Goal: Task Accomplishment & Management: Manage account settings

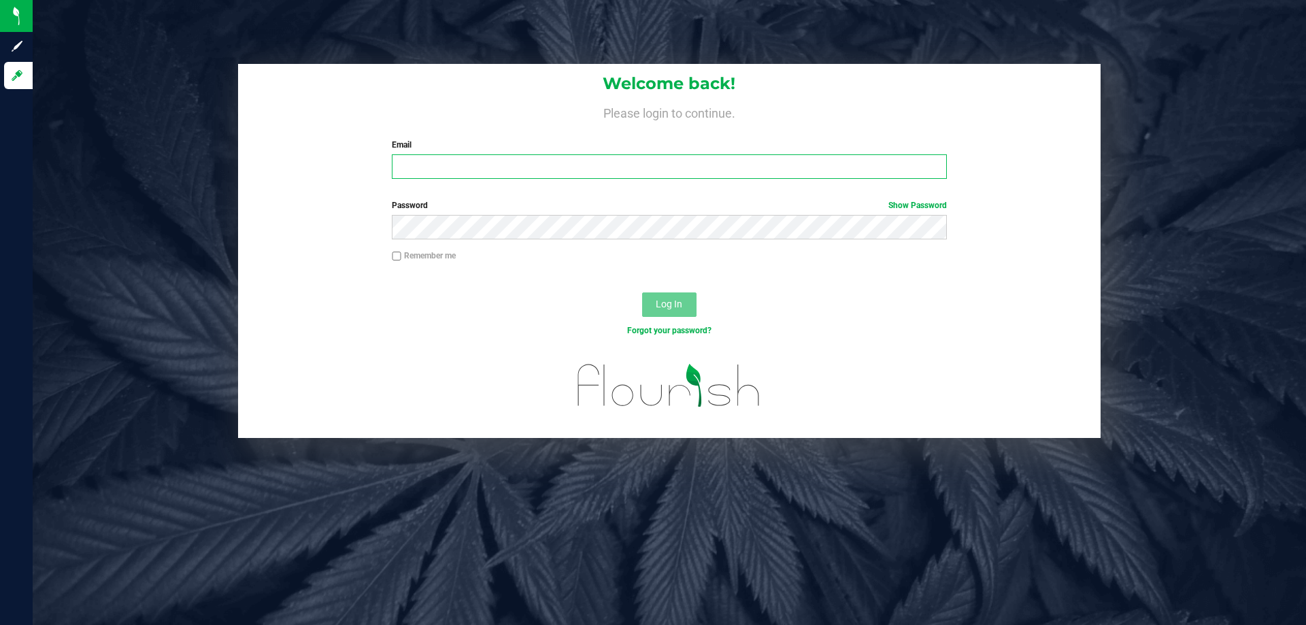
click at [556, 171] on input "Email" at bounding box center [669, 166] width 554 height 24
type input "[EMAIL_ADDRESS][DOMAIN_NAME]"
click at [642, 292] on button "Log In" at bounding box center [669, 304] width 54 height 24
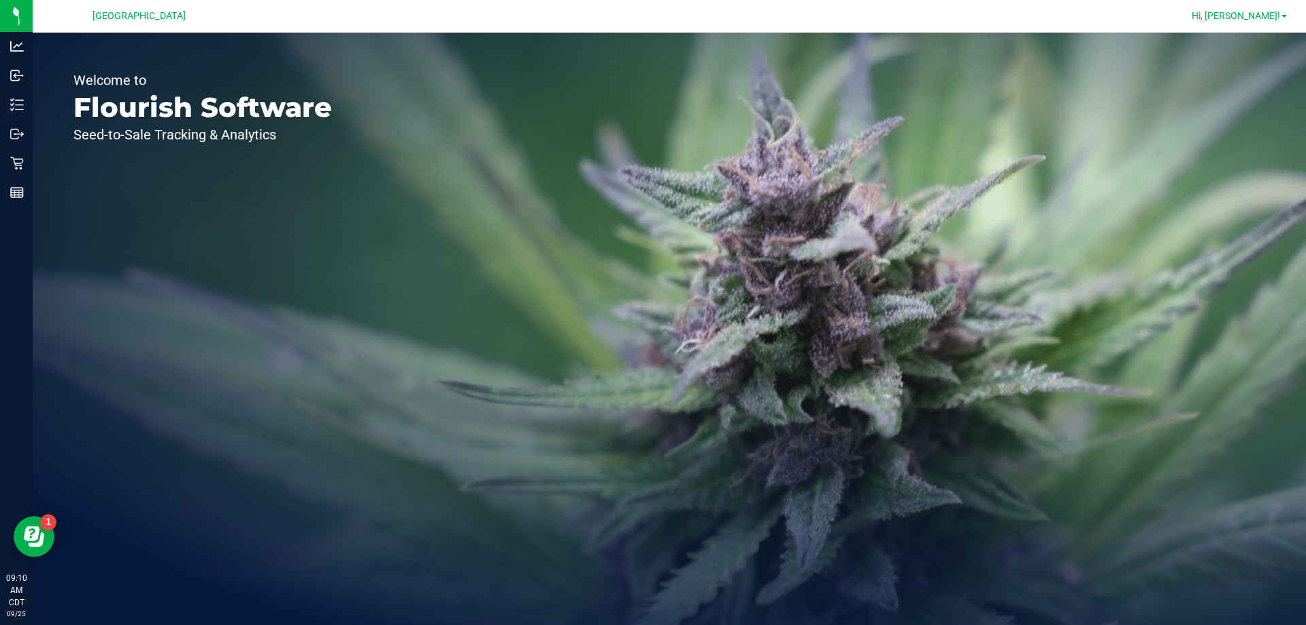
click at [1260, 22] on link "Hi, [PERSON_NAME]!" at bounding box center [1239, 16] width 106 height 14
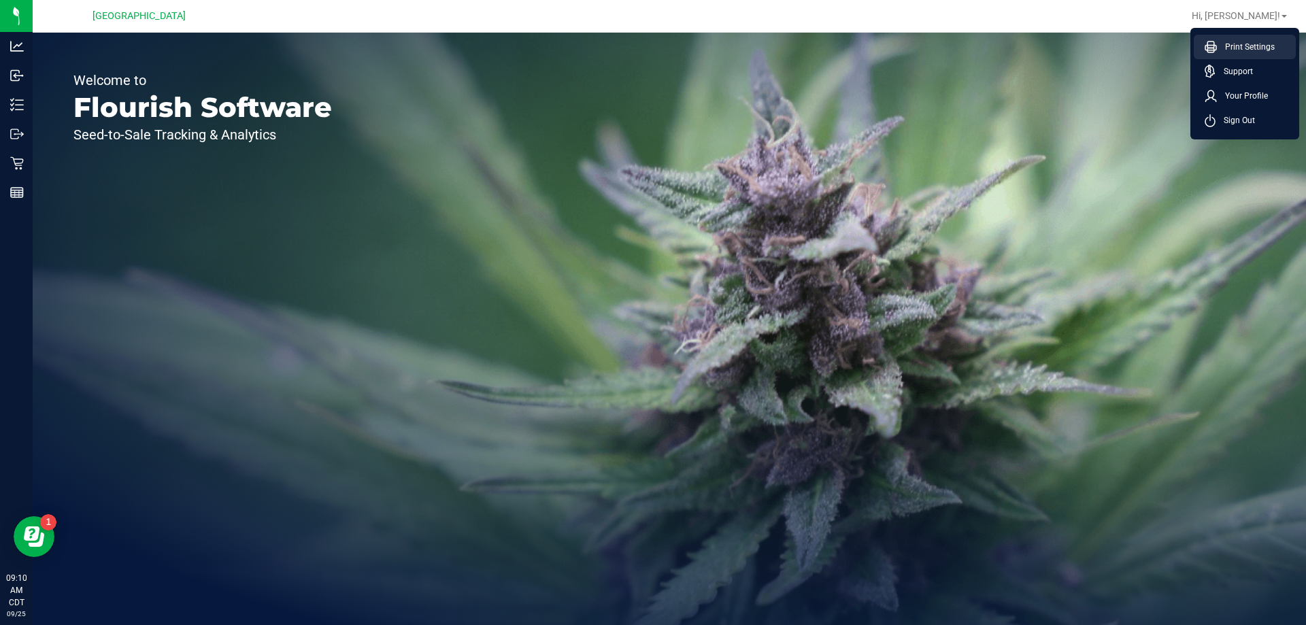
click at [1255, 50] on span "Print Settings" at bounding box center [1246, 47] width 58 height 14
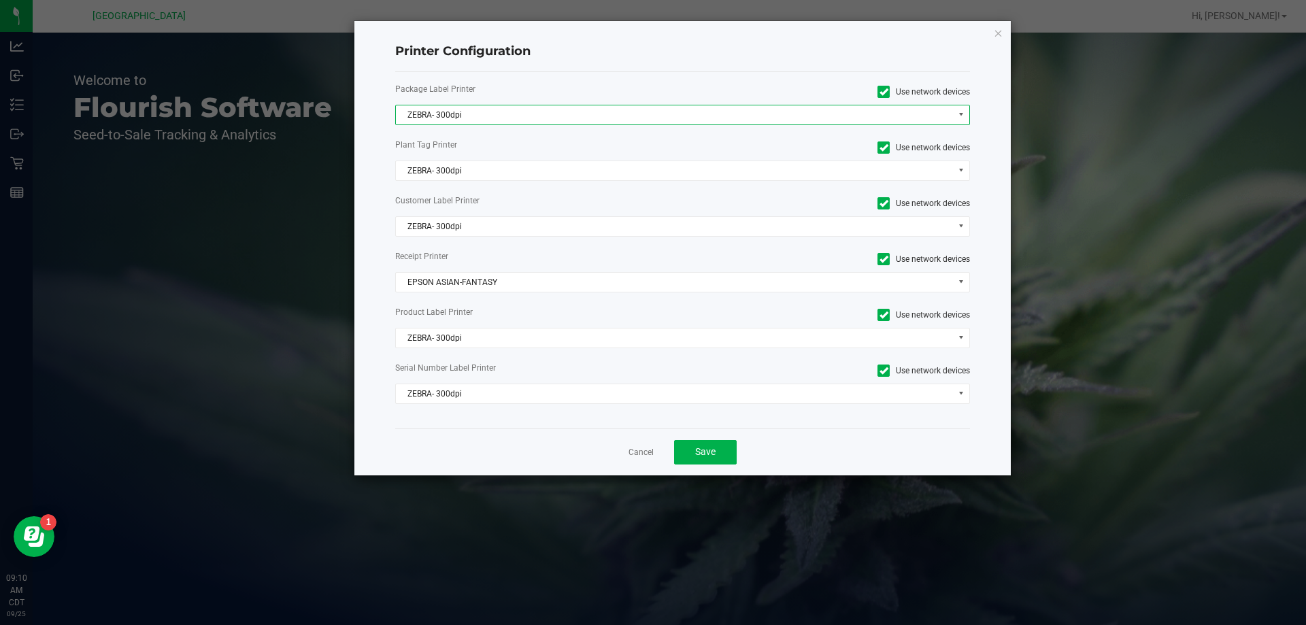
click at [506, 112] on span "ZEBRA- 300dpi" at bounding box center [674, 114] width 557 height 19
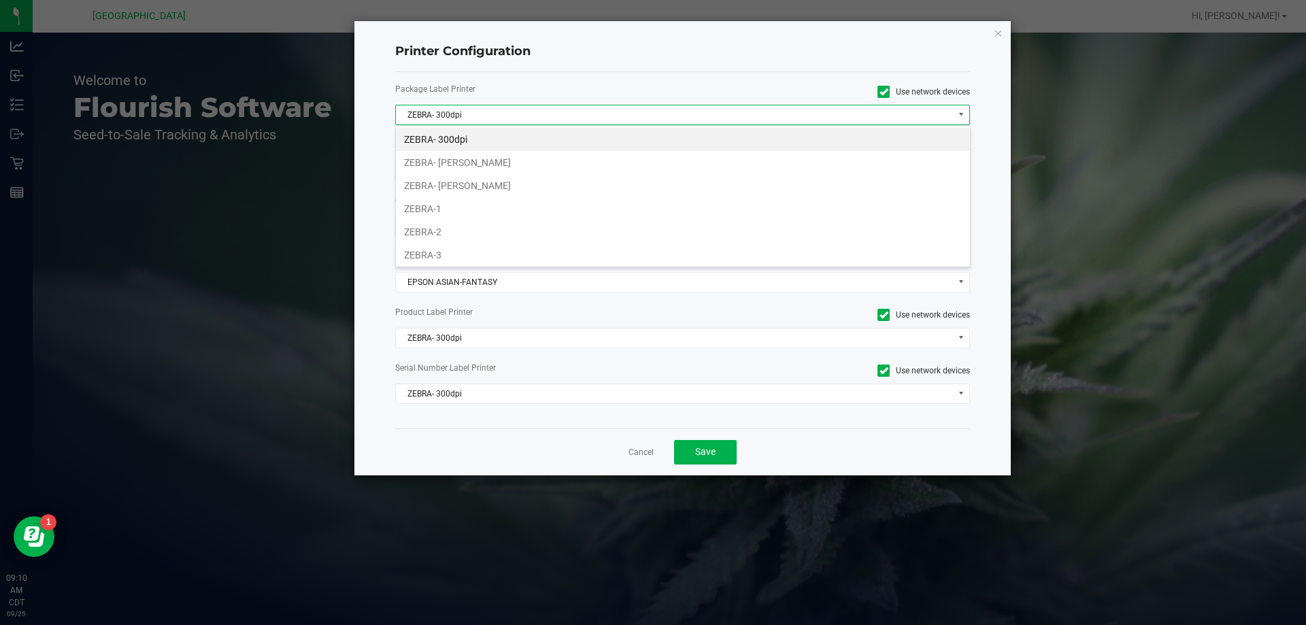
scroll to position [20, 575]
click at [480, 182] on li "ZEBRA- JEFFREY-BANKS" at bounding box center [683, 185] width 574 height 23
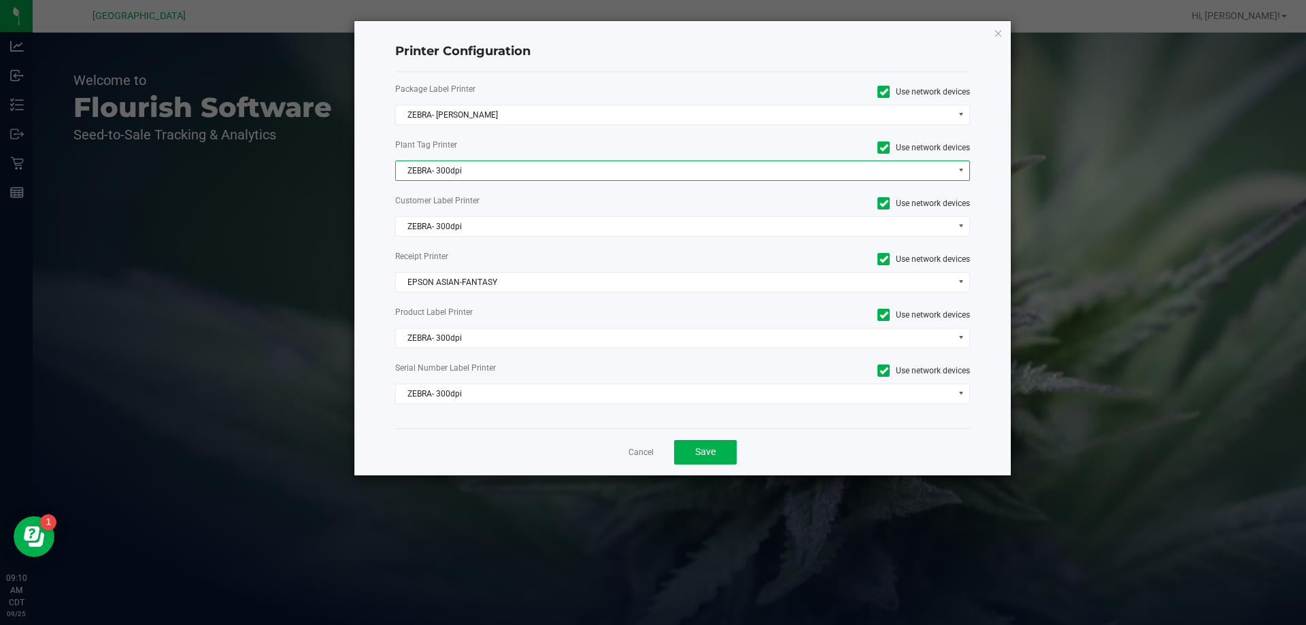
click at [483, 173] on span "ZEBRA- 300dpi" at bounding box center [674, 170] width 557 height 19
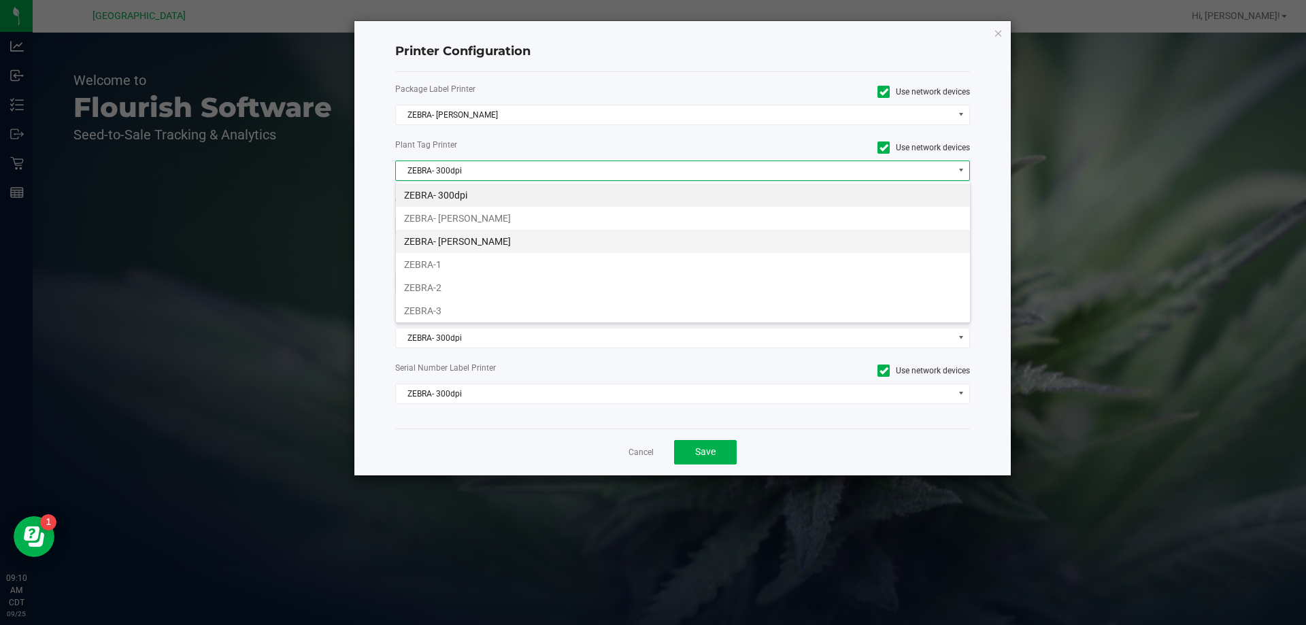
click at [481, 246] on li "ZEBRA- JEFFREY-BANKS" at bounding box center [683, 241] width 574 height 23
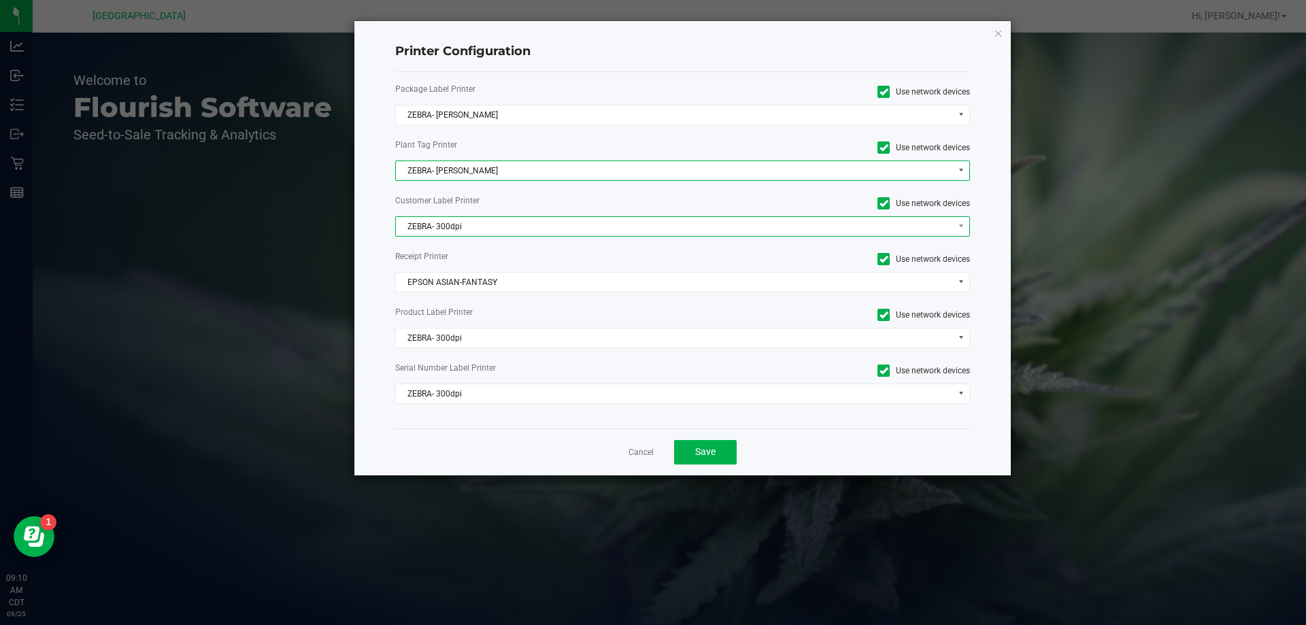
click at [490, 233] on span "ZEBRA- 300dpi" at bounding box center [674, 226] width 557 height 19
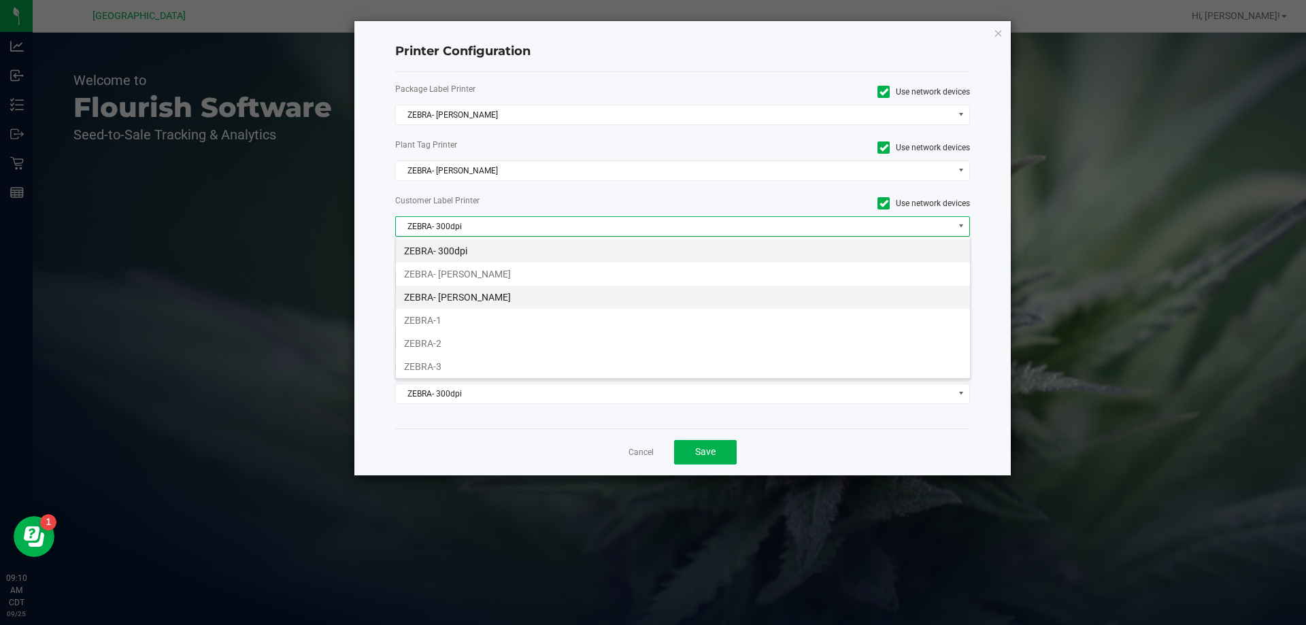
click at [504, 303] on li "ZEBRA- JEFFREY-BANKS" at bounding box center [683, 297] width 574 height 23
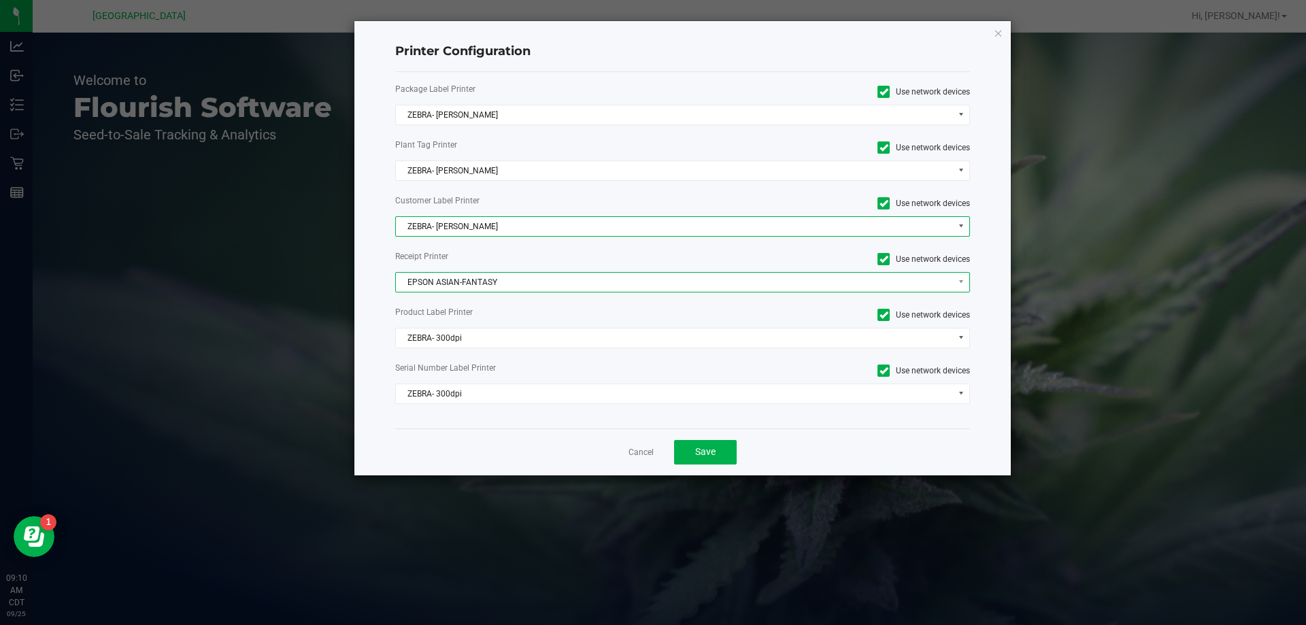
click at [511, 285] on span "EPSON ASIAN-FANTASY" at bounding box center [674, 282] width 557 height 19
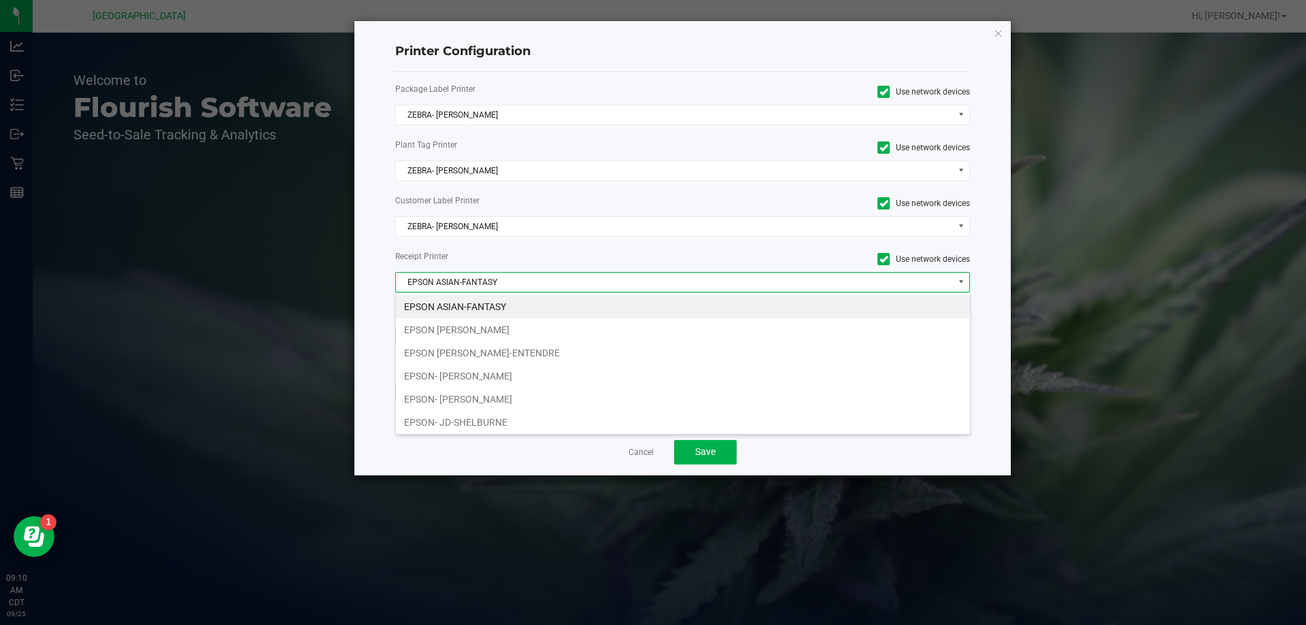
drag, startPoint x: 498, startPoint y: 413, endPoint x: 507, endPoint y: 382, distance: 33.4
click at [498, 413] on li "EPSON- JD-SHELBURNE" at bounding box center [683, 422] width 574 height 23
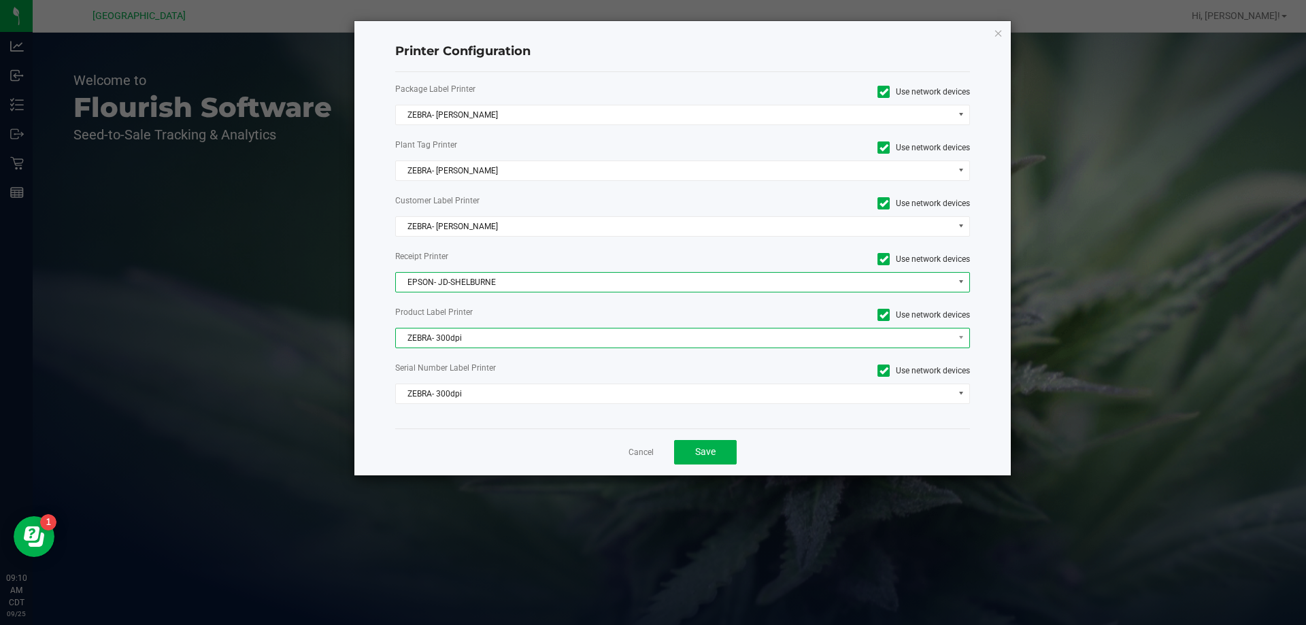
click at [472, 339] on span "ZEBRA- 300dpi" at bounding box center [674, 337] width 557 height 19
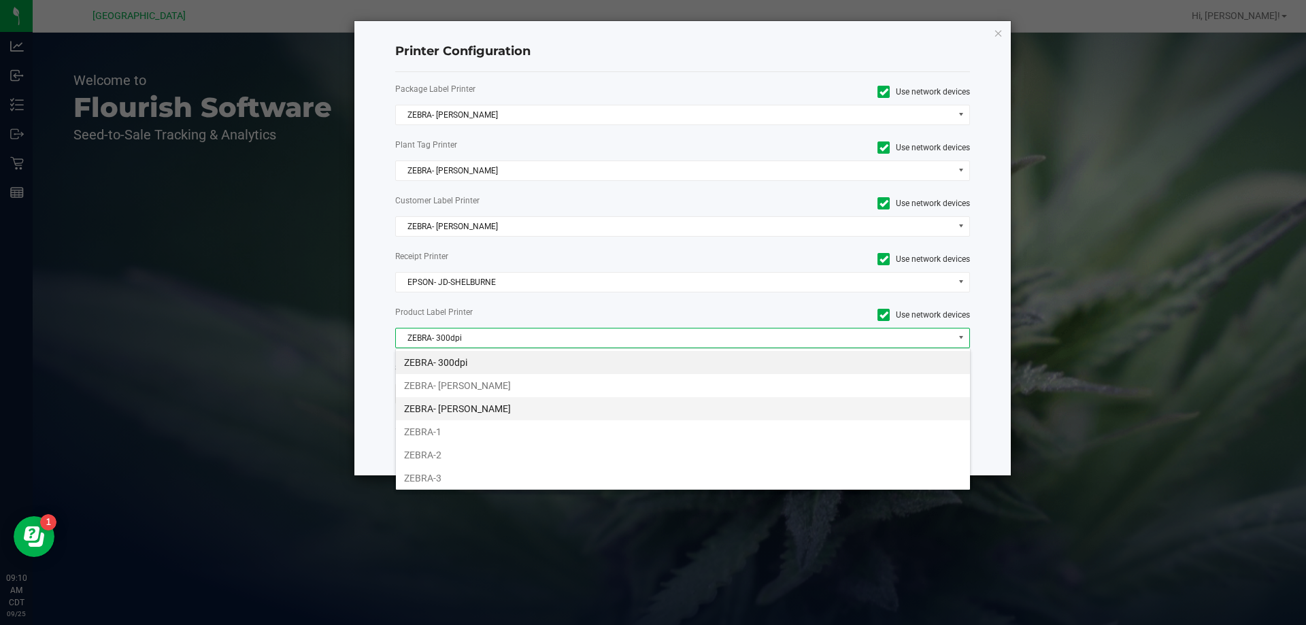
click at [479, 410] on li "ZEBRA- JEFFREY-BANKS" at bounding box center [683, 408] width 574 height 23
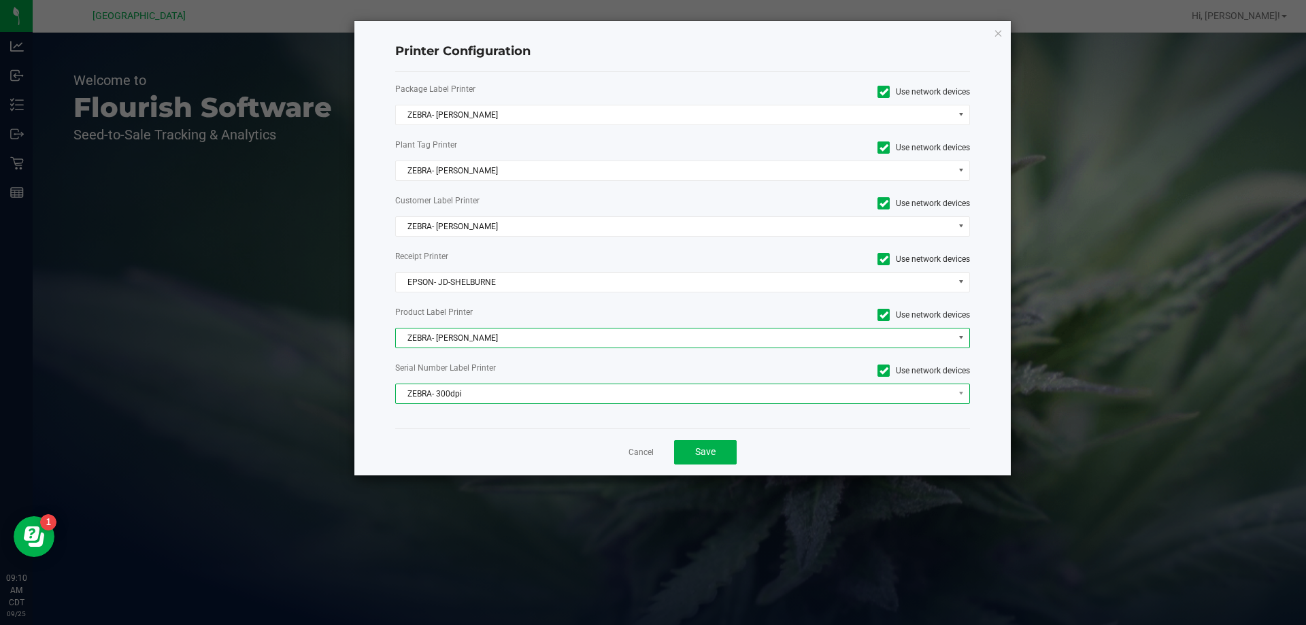
click at [478, 398] on span "ZEBRA- 300dpi" at bounding box center [674, 393] width 557 height 19
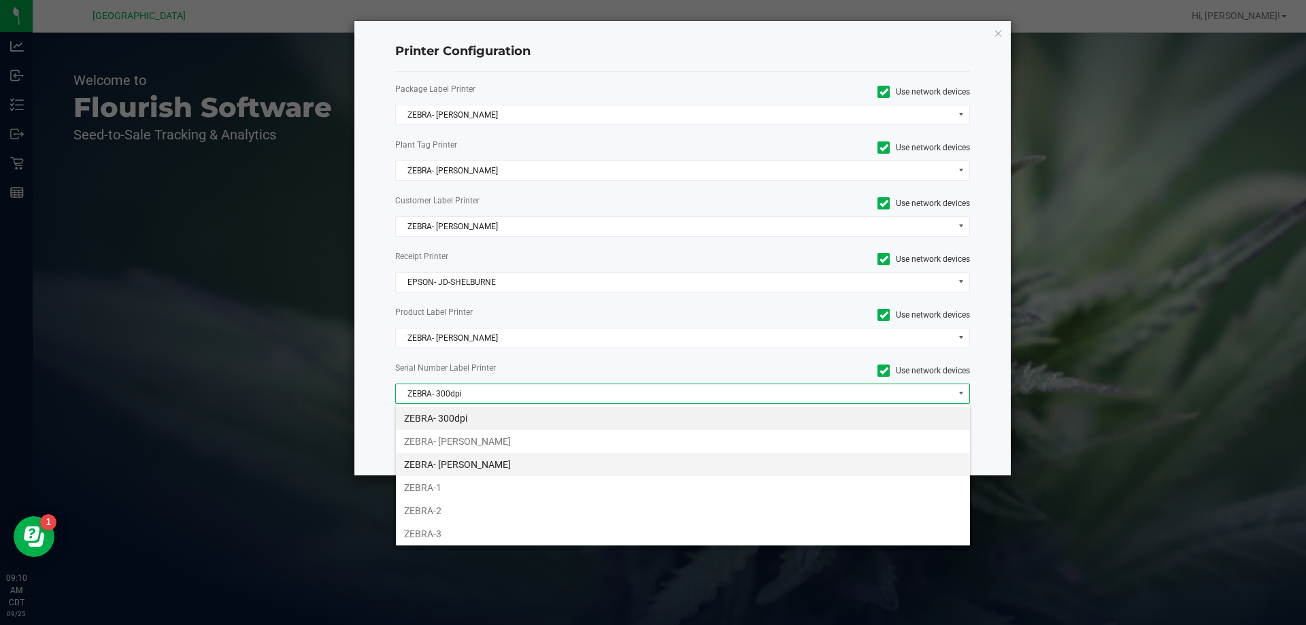
click at [496, 472] on li "ZEBRA- JEFFREY-BANKS" at bounding box center [683, 464] width 574 height 23
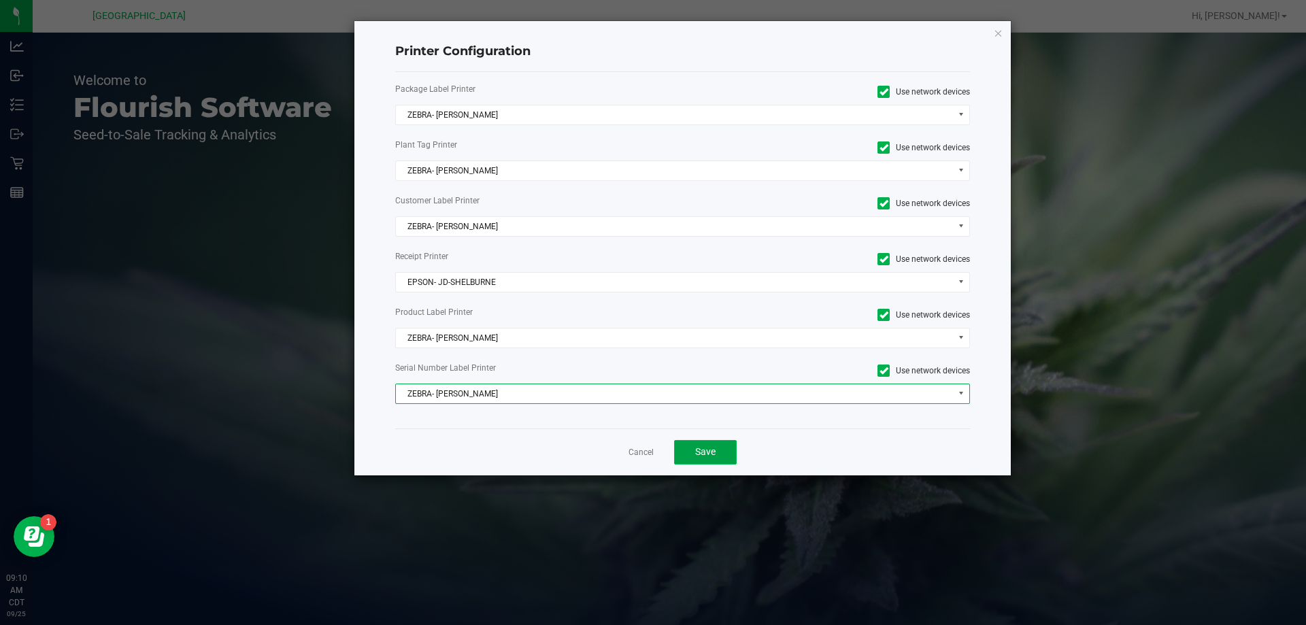
click at [709, 450] on span "Save" at bounding box center [705, 451] width 20 height 11
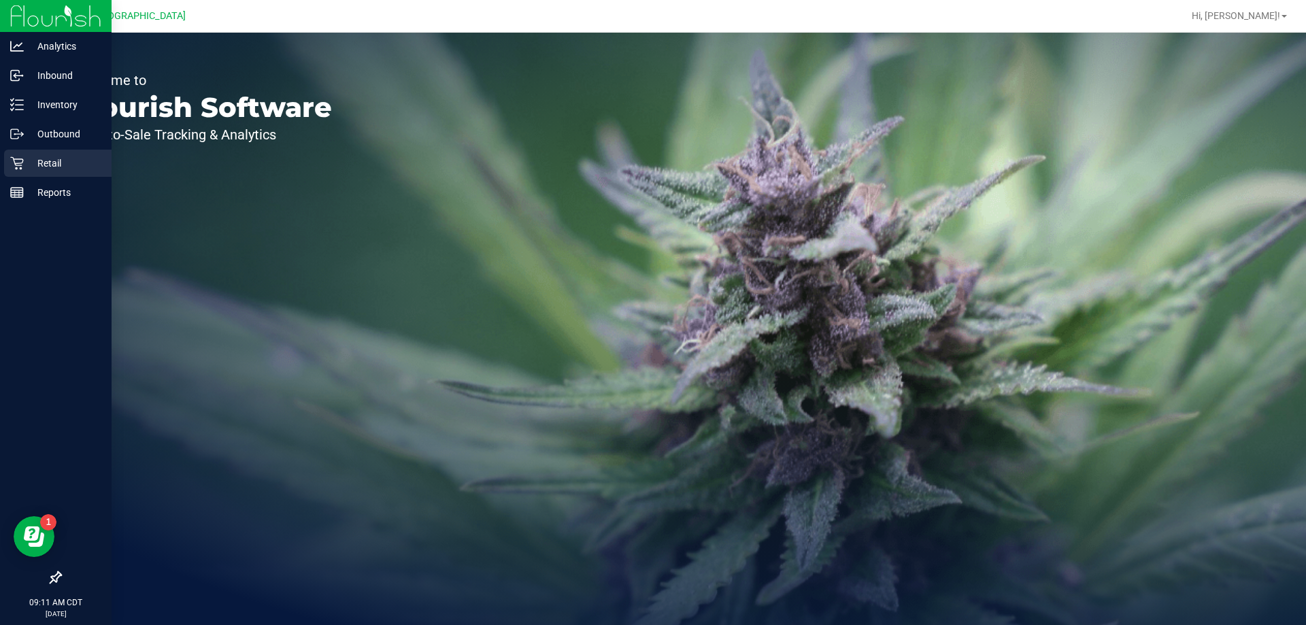
click at [25, 168] on p "Retail" at bounding box center [65, 163] width 82 height 16
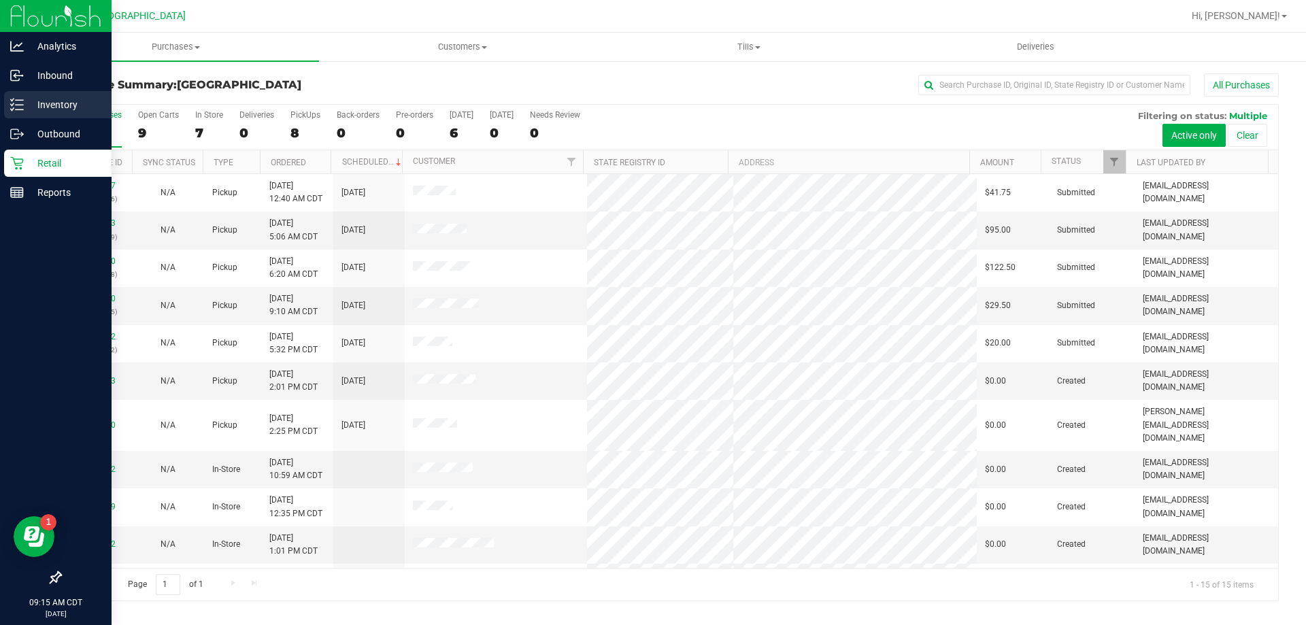
click at [44, 100] on p "Inventory" at bounding box center [65, 105] width 82 height 16
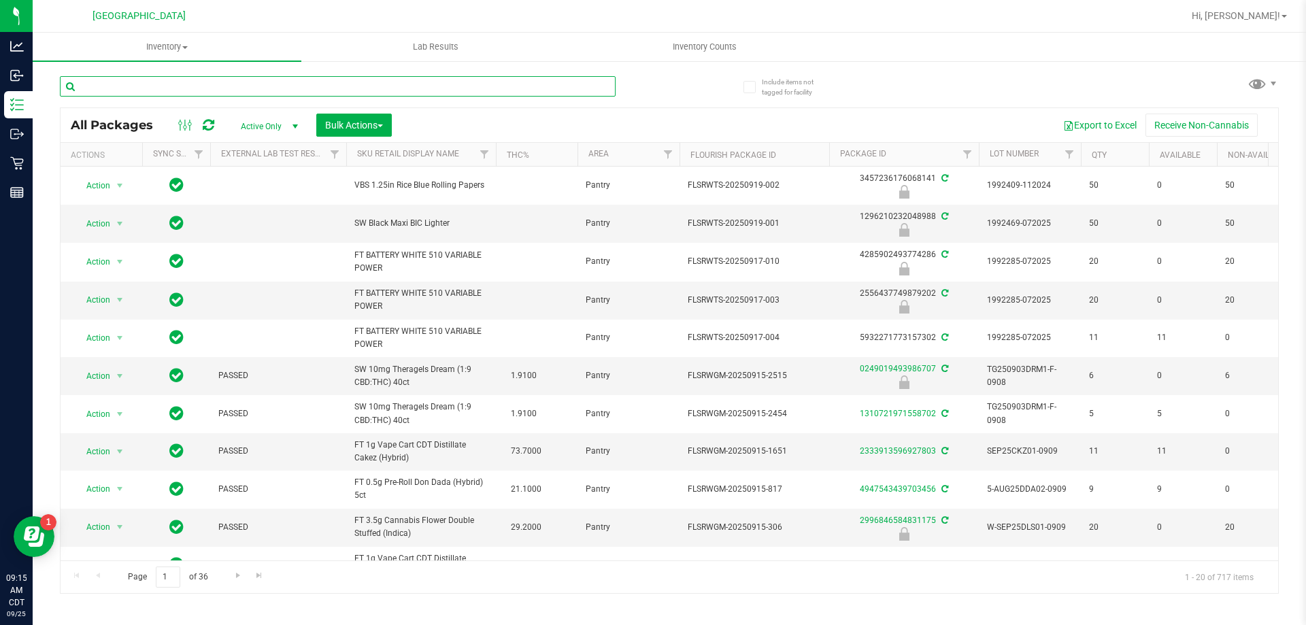
click at [280, 84] on input "text" at bounding box center [338, 86] width 556 height 20
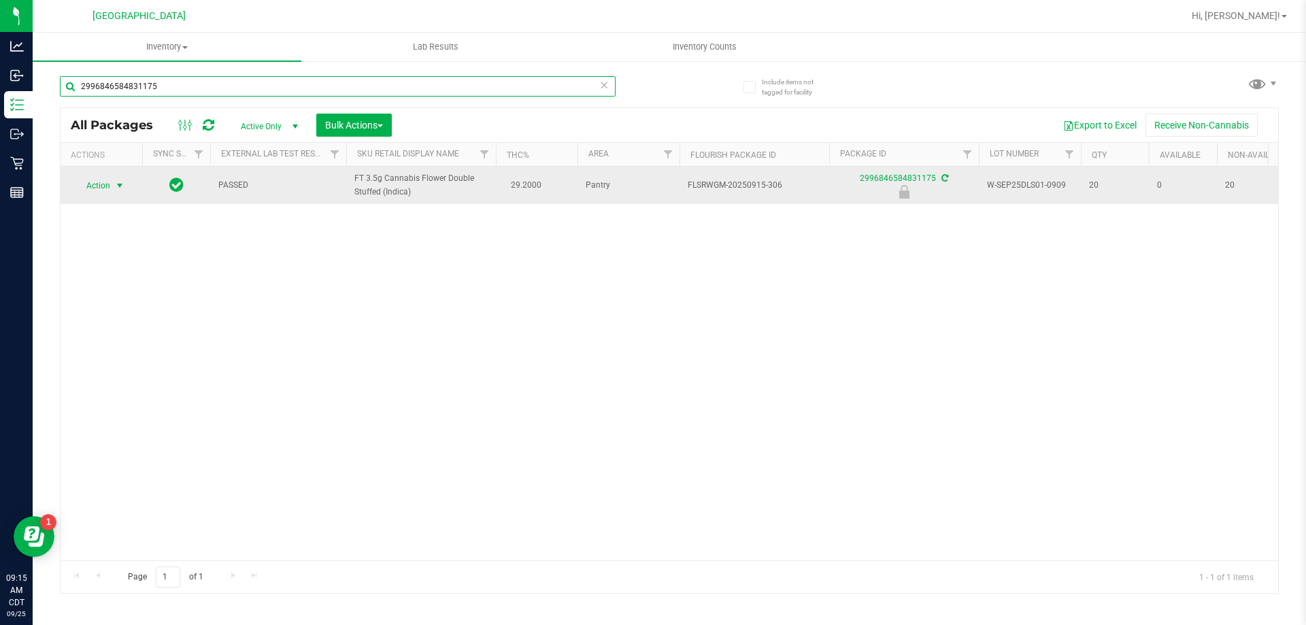
type input "2996846584831175"
click at [120, 186] on span "select" at bounding box center [119, 185] width 11 height 11
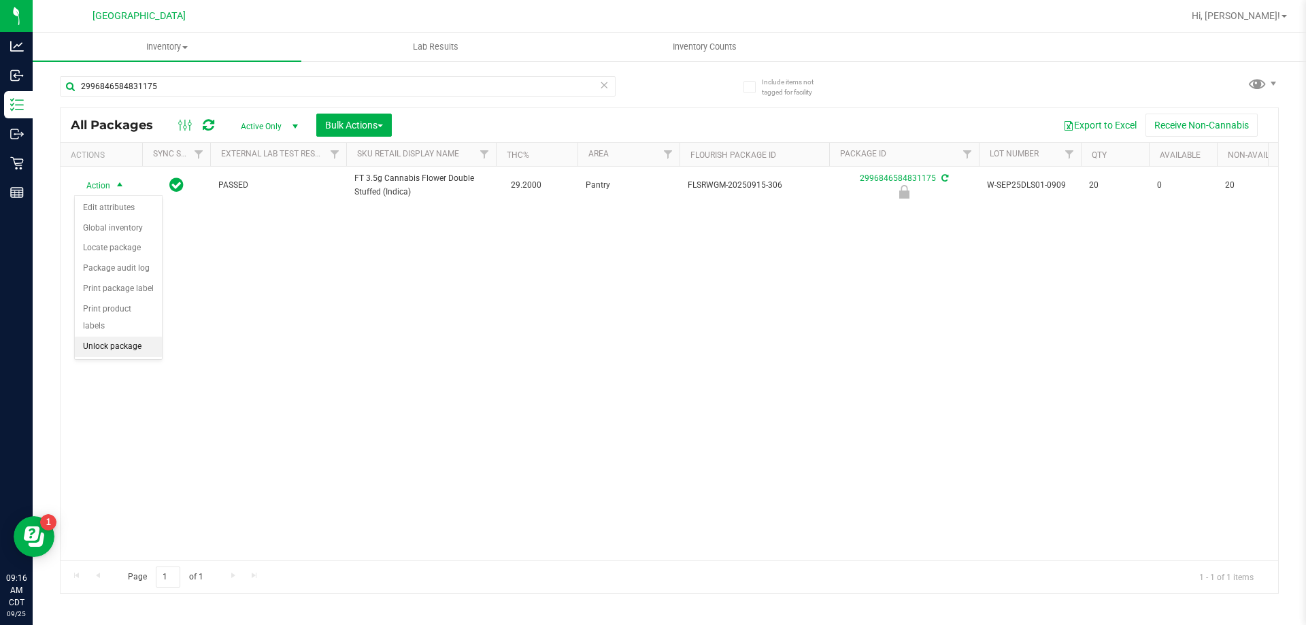
click at [101, 337] on li "Unlock package" at bounding box center [118, 347] width 87 height 20
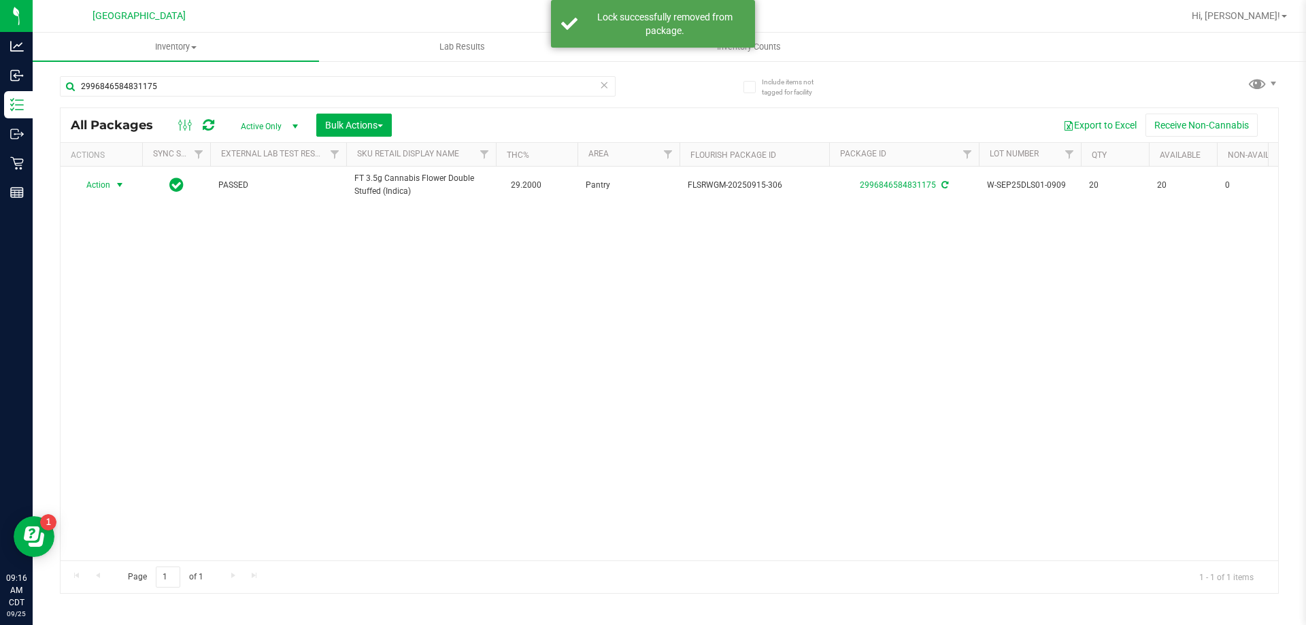
click at [116, 185] on span "select" at bounding box center [119, 185] width 11 height 11
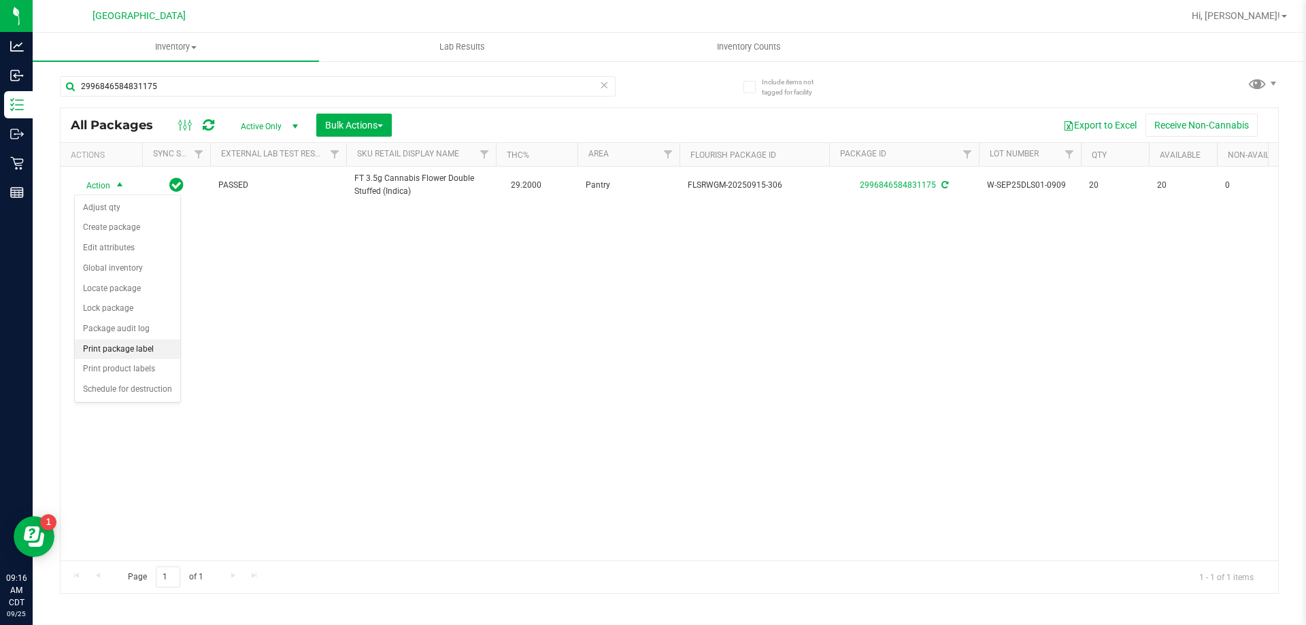
click at [105, 350] on li "Print package label" at bounding box center [127, 349] width 105 height 20
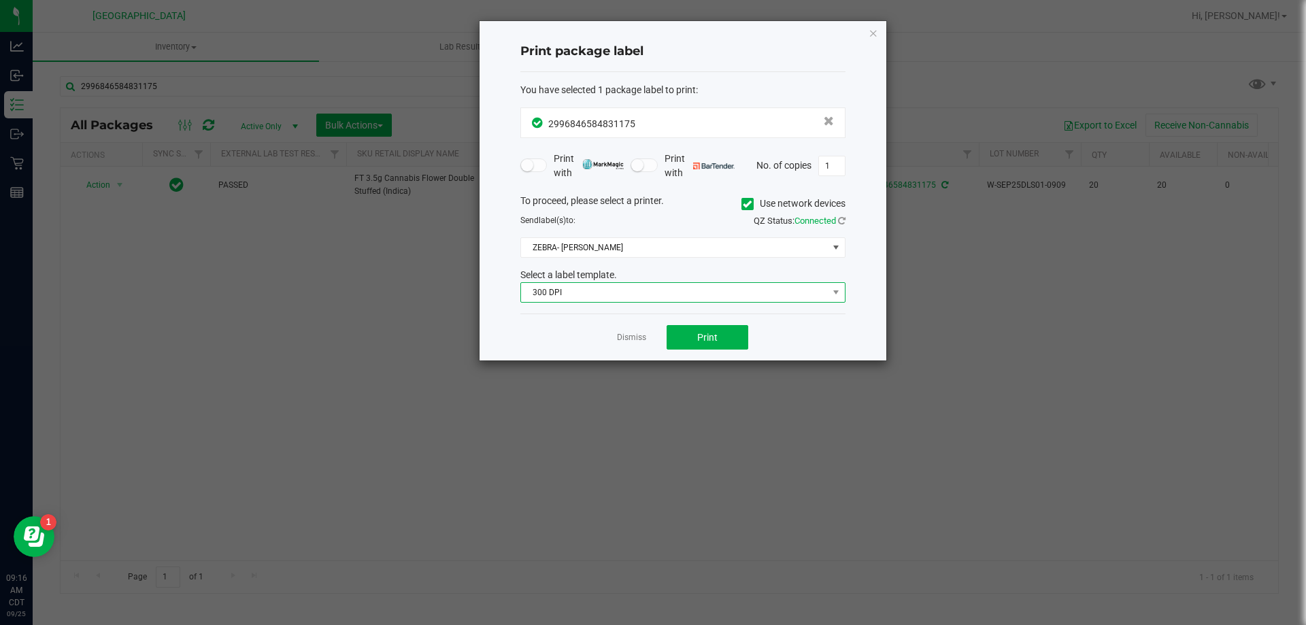
click at [581, 292] on span "300 DPI" at bounding box center [674, 292] width 307 height 19
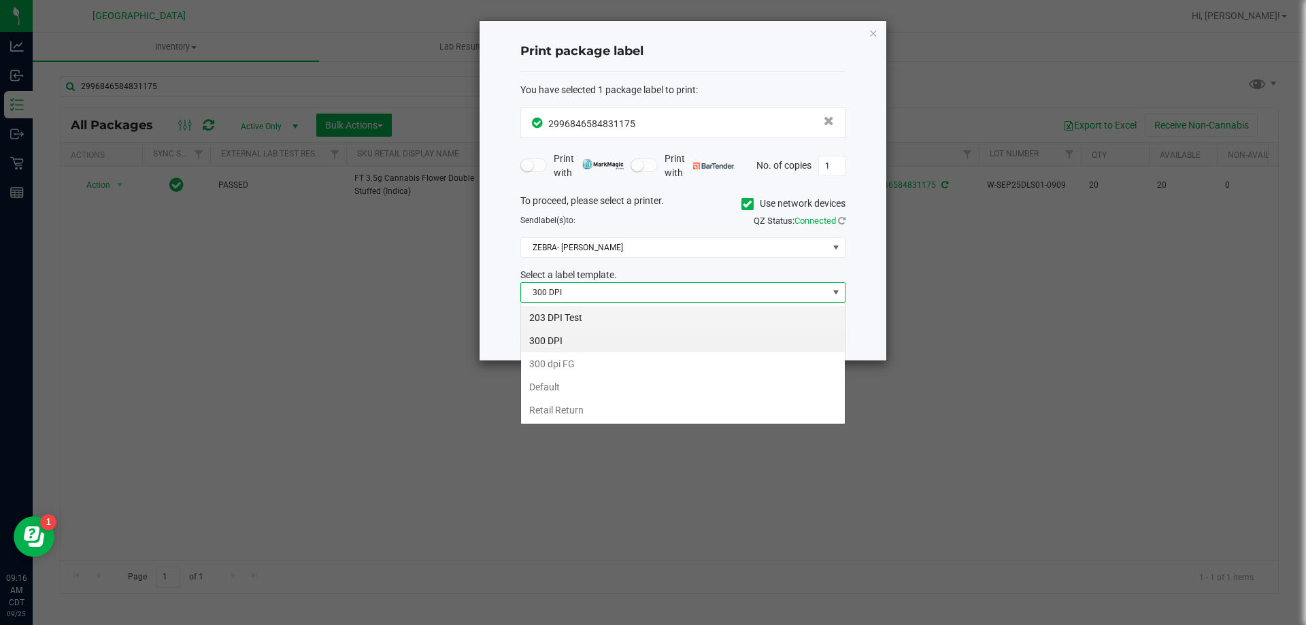
scroll to position [20, 325]
click at [580, 320] on li "203 DPI Test" at bounding box center [683, 317] width 324 height 23
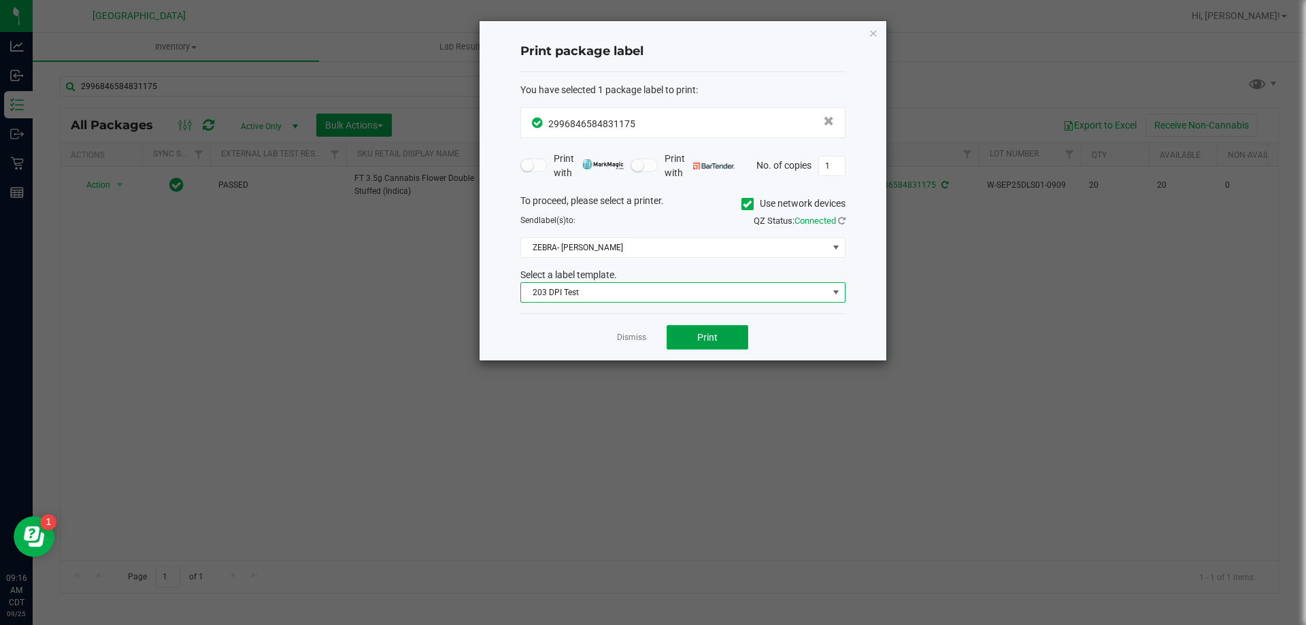
click at [717, 336] on button "Print" at bounding box center [707, 337] width 82 height 24
click at [873, 33] on icon "button" at bounding box center [873, 32] width 10 height 16
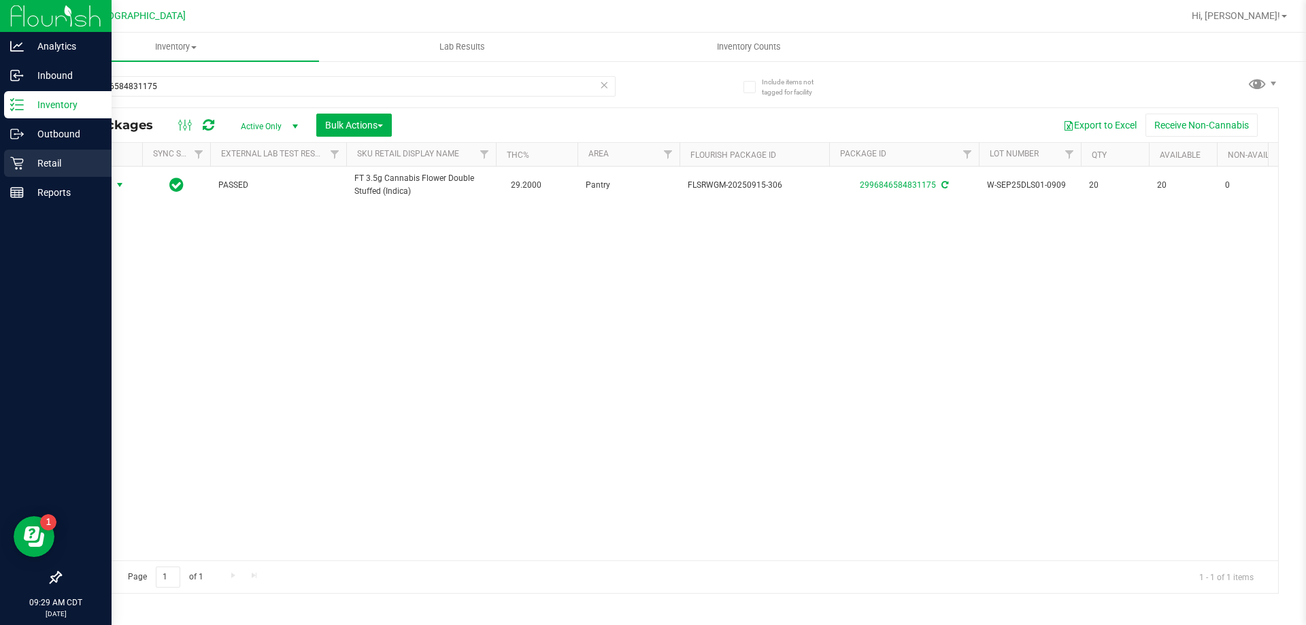
click at [56, 169] on p "Retail" at bounding box center [65, 163] width 82 height 16
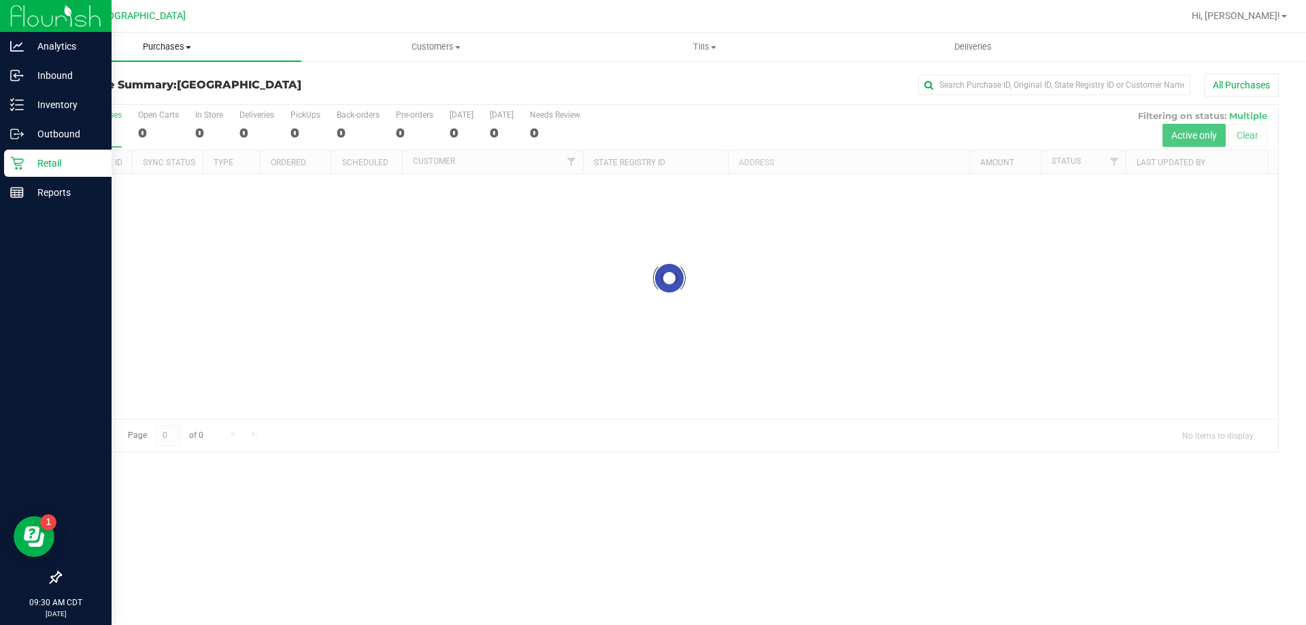
click at [184, 48] on span "Purchases" at bounding box center [167, 47] width 269 height 12
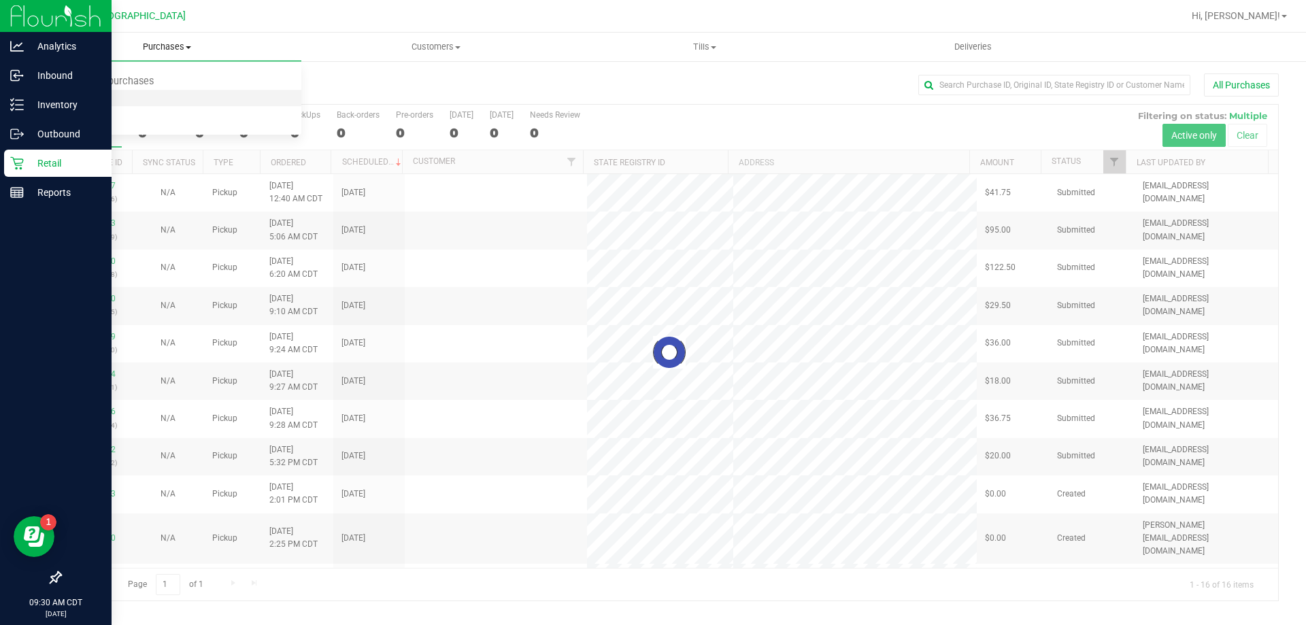
click at [80, 101] on span "Fulfillment" at bounding box center [75, 98] width 84 height 12
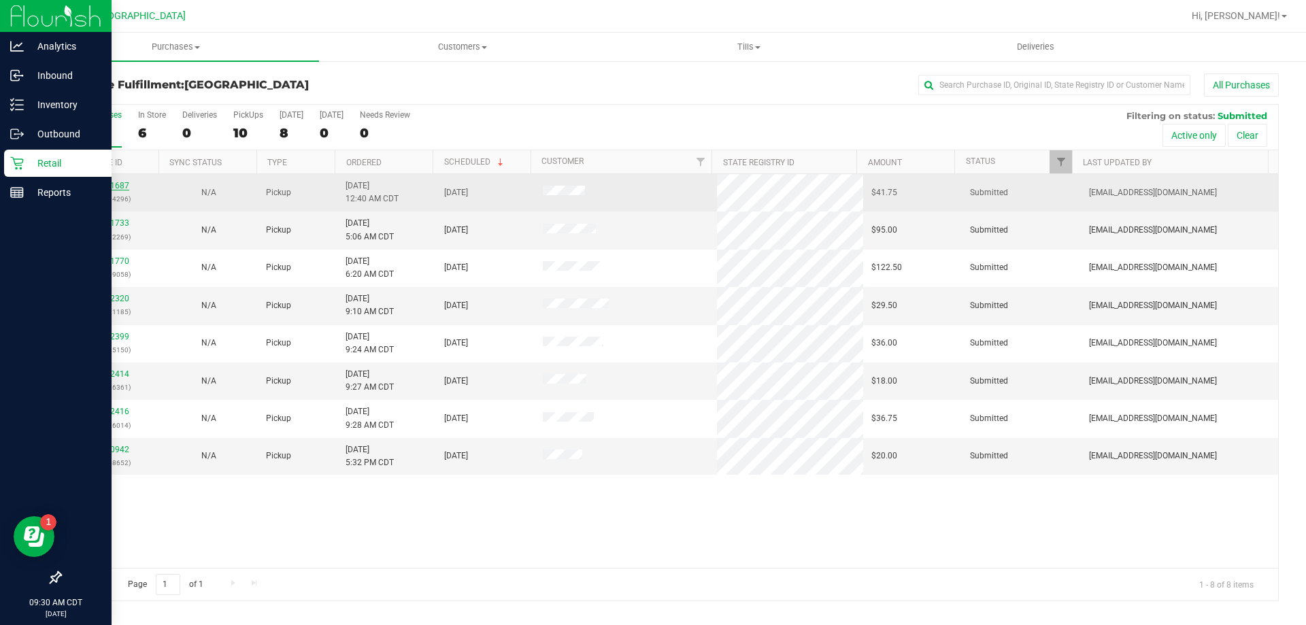
click at [115, 184] on link "12001687" at bounding box center [110, 186] width 38 height 10
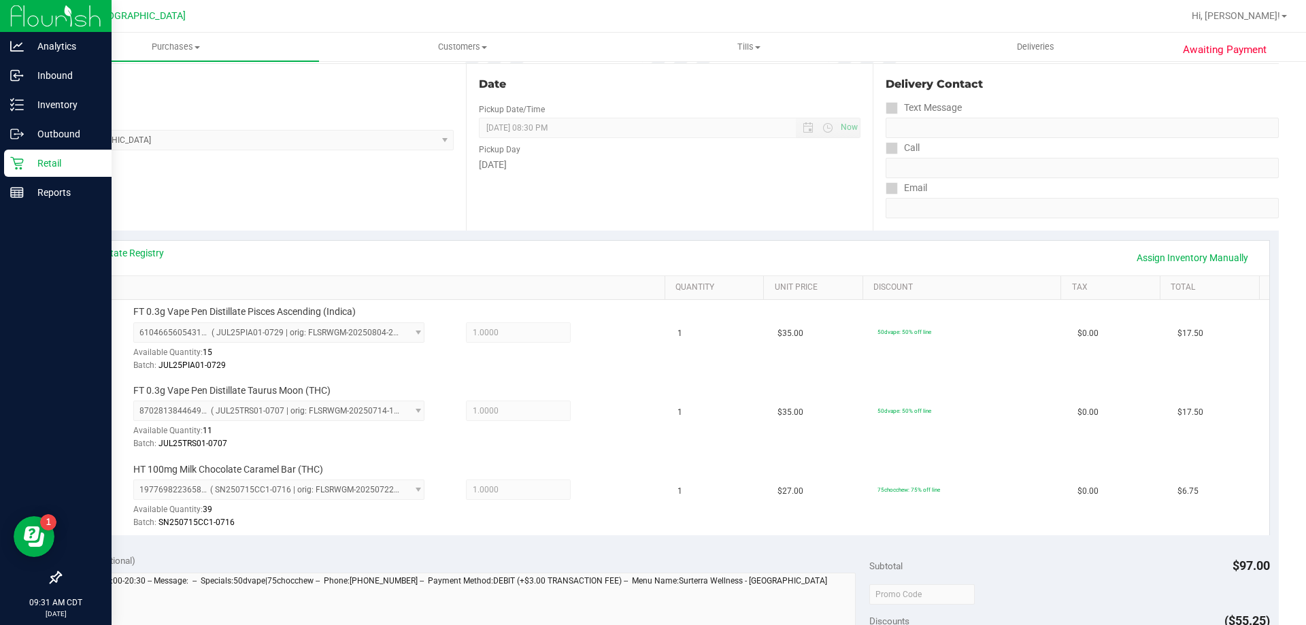
scroll to position [544, 0]
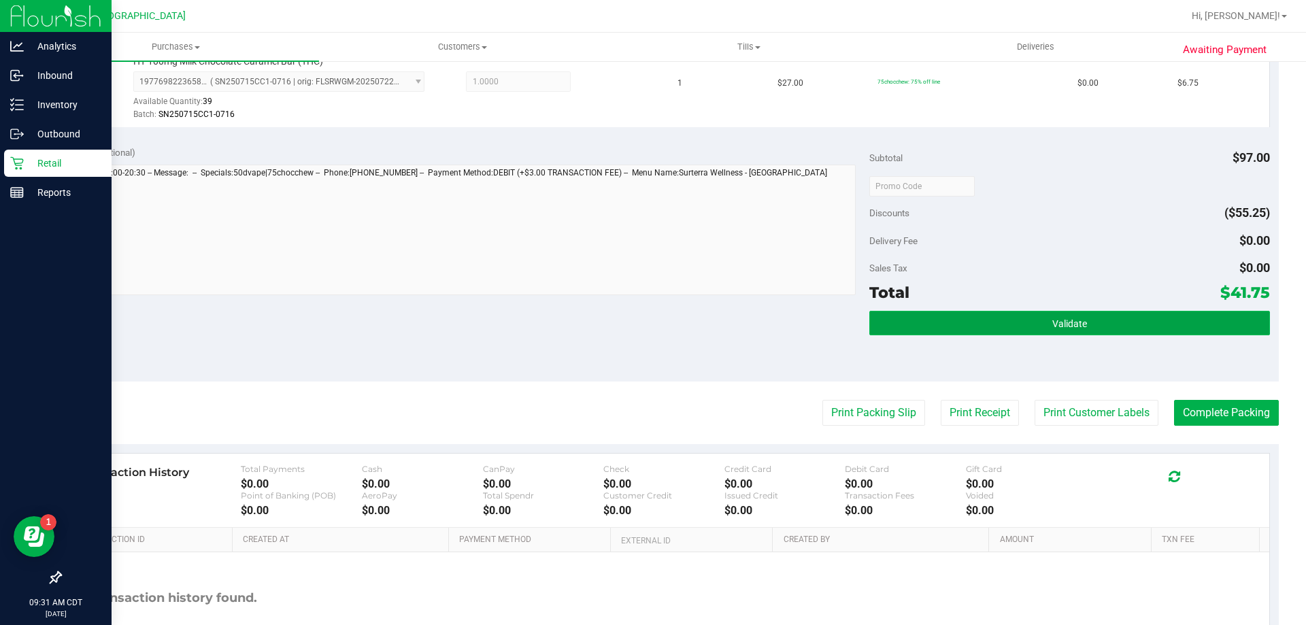
click at [1117, 318] on button "Validate" at bounding box center [1069, 323] width 400 height 24
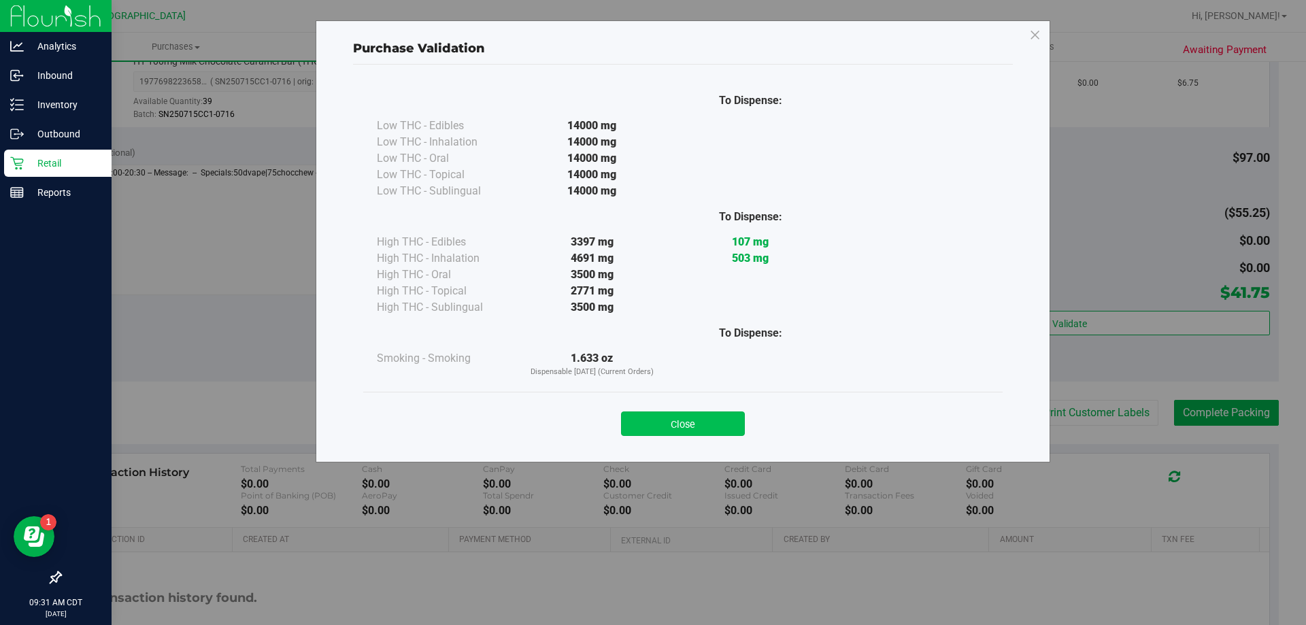
click at [690, 426] on button "Close" at bounding box center [683, 423] width 124 height 24
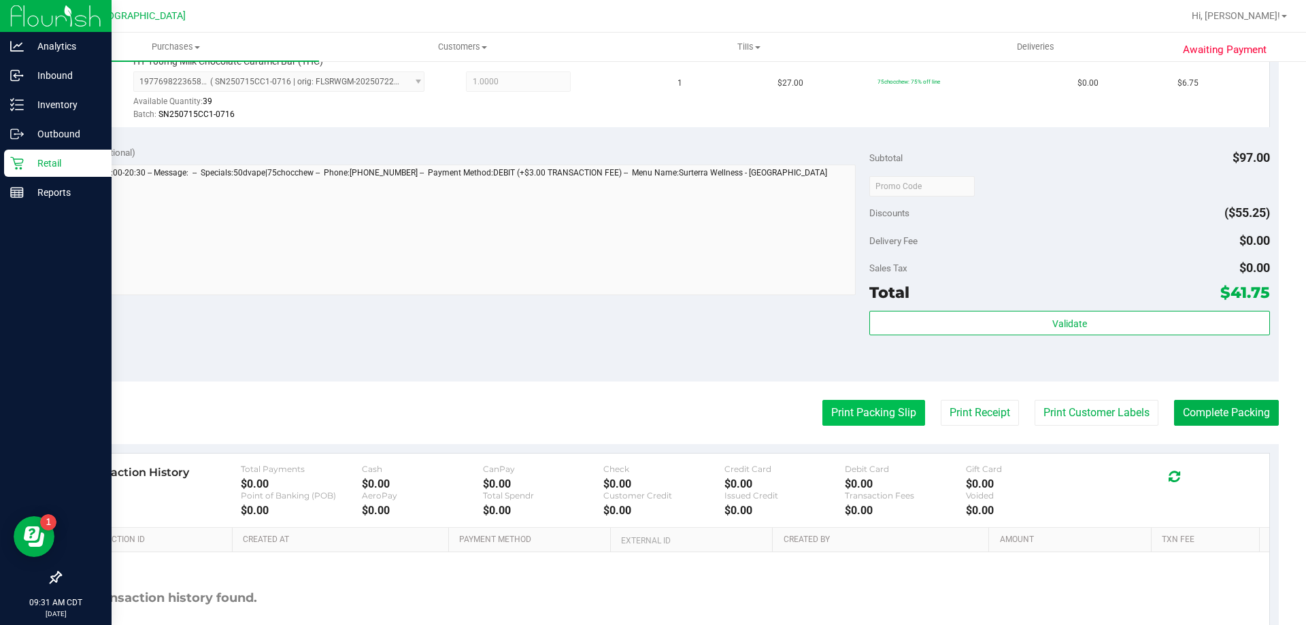
click at [879, 420] on button "Print Packing Slip" at bounding box center [873, 413] width 103 height 26
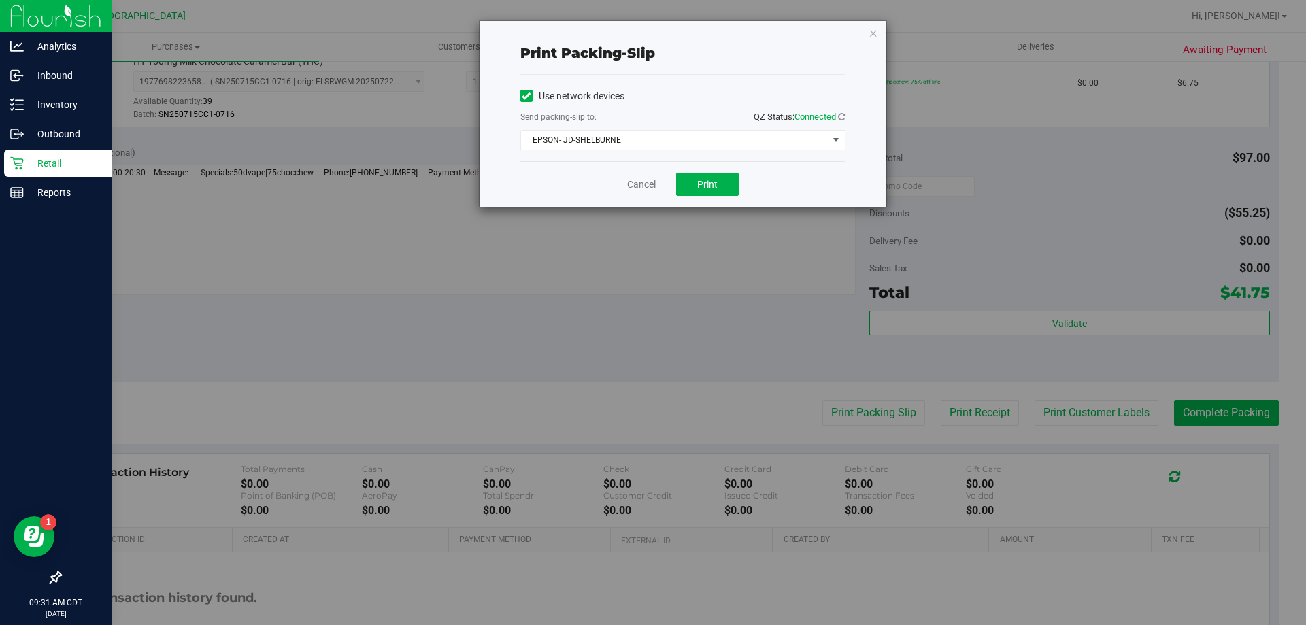
click at [714, 172] on div "Cancel Print" at bounding box center [682, 184] width 325 height 46
click at [713, 185] on span "Print" at bounding box center [707, 184] width 20 height 11
click at [870, 32] on icon "button" at bounding box center [873, 32] width 10 height 16
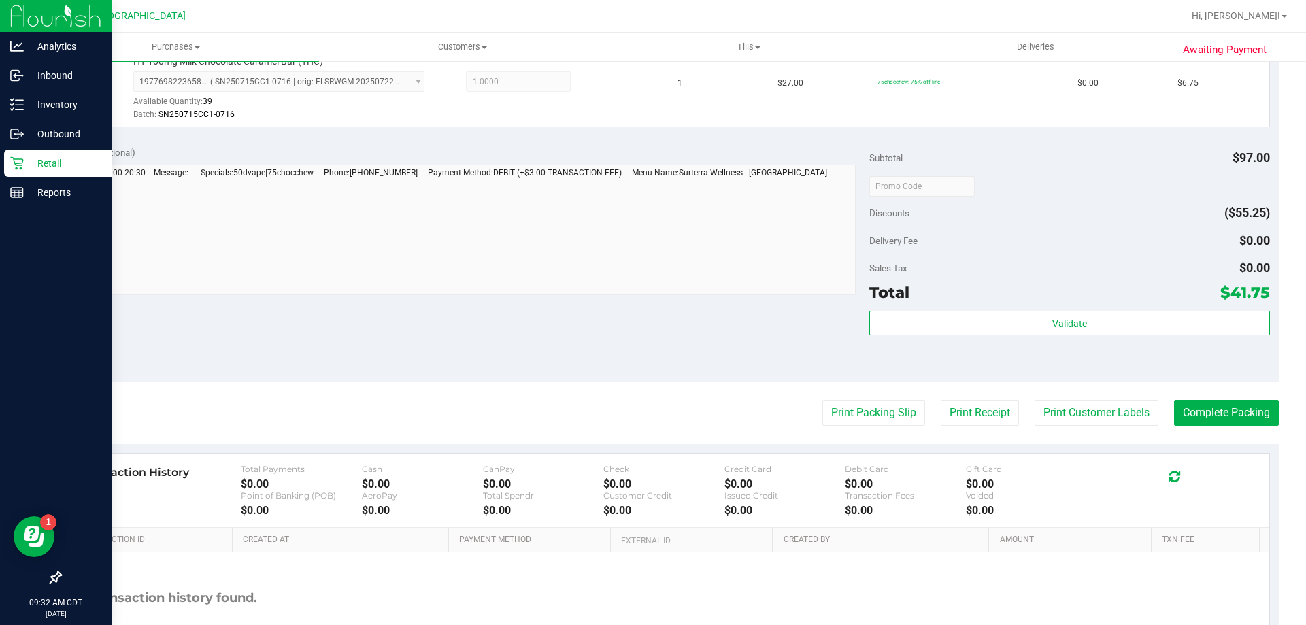
click at [1218, 434] on purchase-details "Back Edit Purchase Cancel Purchase View Profile # 12001687 BioTrack ID: - Submi…" at bounding box center [669, 113] width 1219 height 1169
click at [1219, 415] on button "Complete Packing" at bounding box center [1226, 413] width 105 height 26
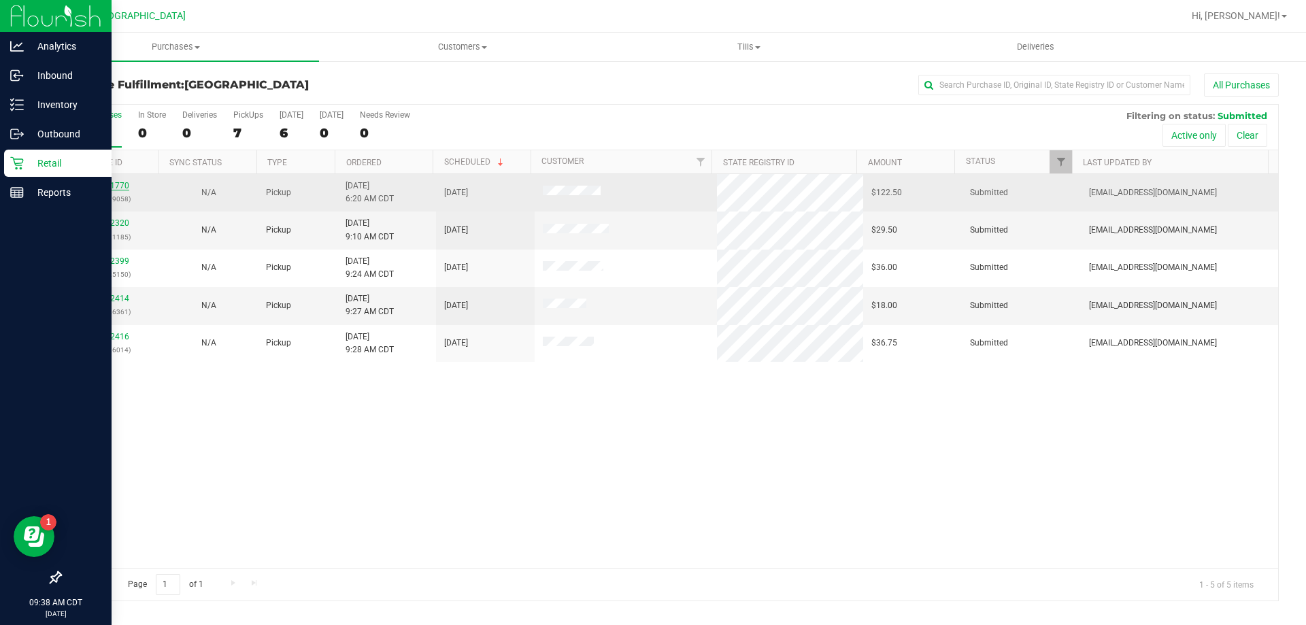
click at [114, 186] on link "12001770" at bounding box center [110, 186] width 38 height 10
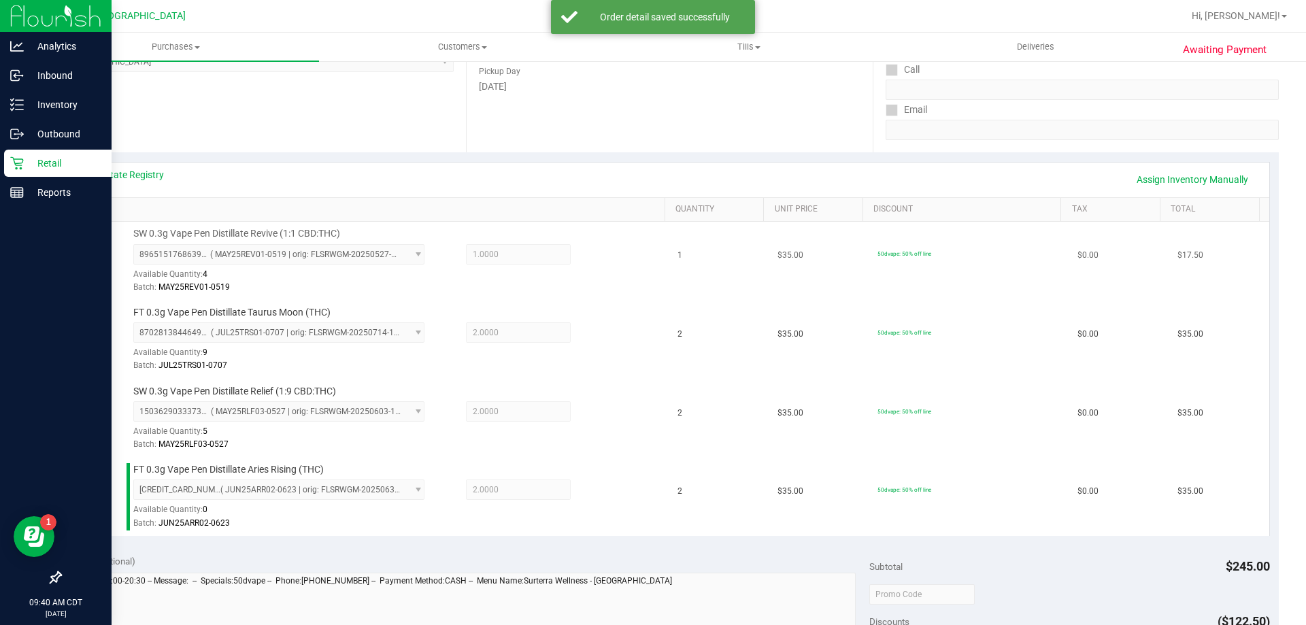
scroll to position [476, 0]
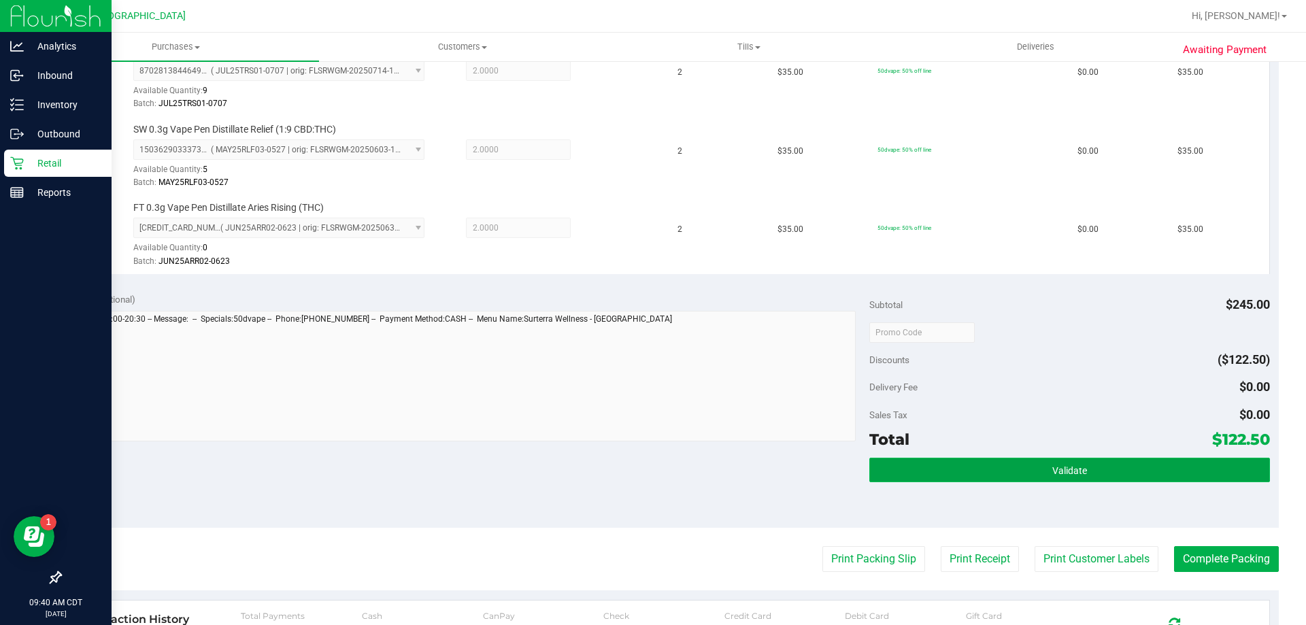
click at [1052, 471] on span "Validate" at bounding box center [1069, 470] width 35 height 11
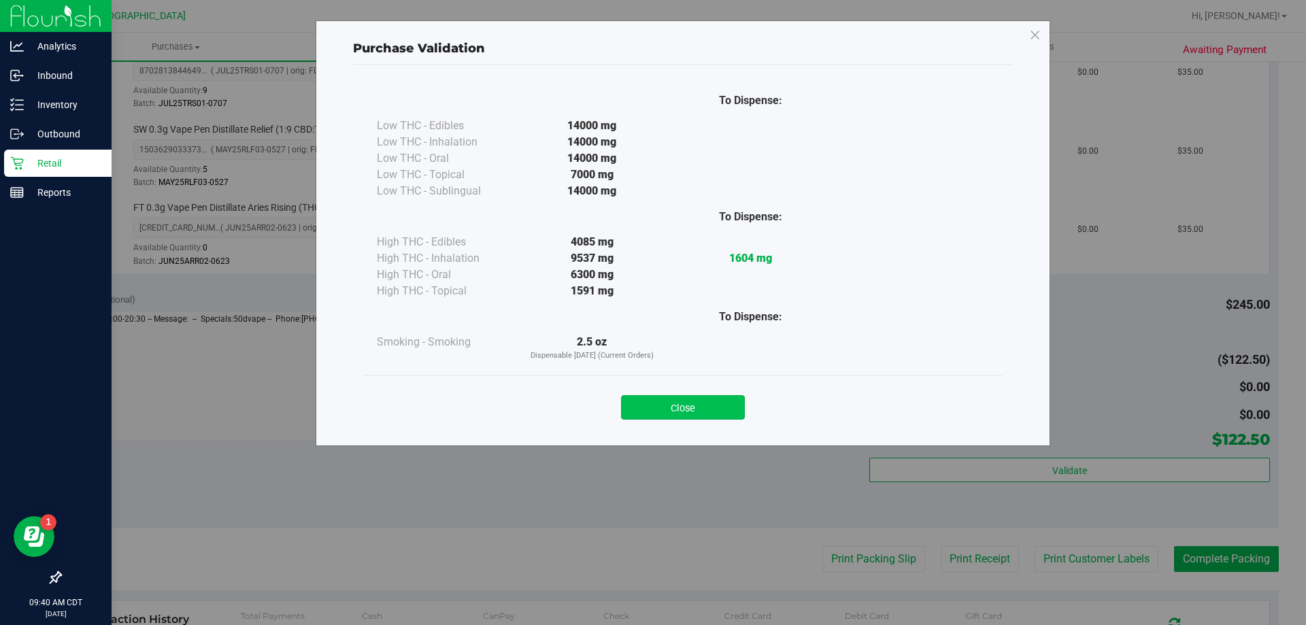
click at [682, 409] on button "Close" at bounding box center [683, 407] width 124 height 24
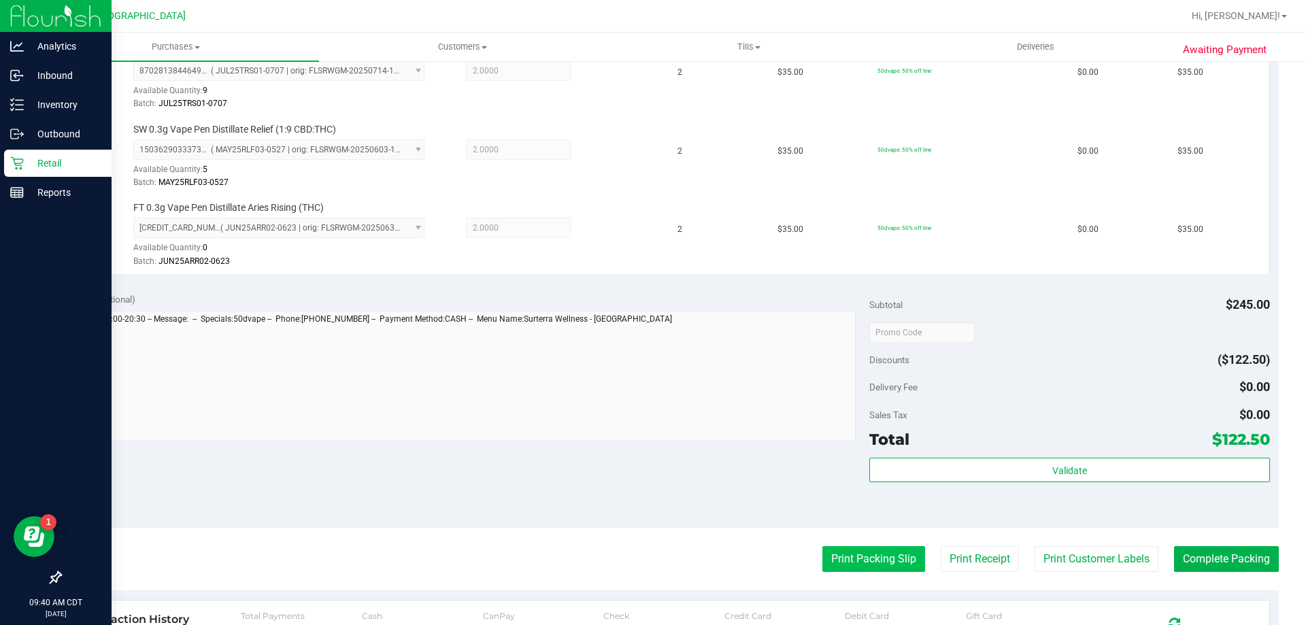
click at [875, 554] on button "Print Packing Slip" at bounding box center [873, 559] width 103 height 26
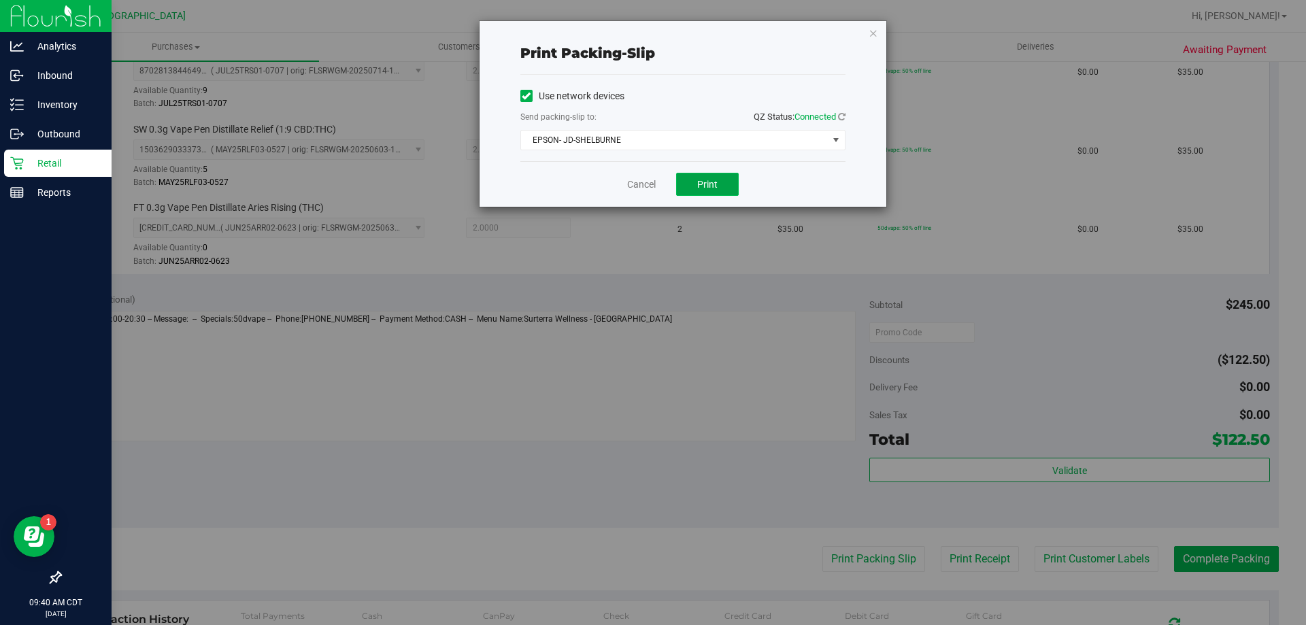
click at [713, 188] on span "Print" at bounding box center [707, 184] width 20 height 11
click at [872, 34] on icon "button" at bounding box center [873, 32] width 10 height 16
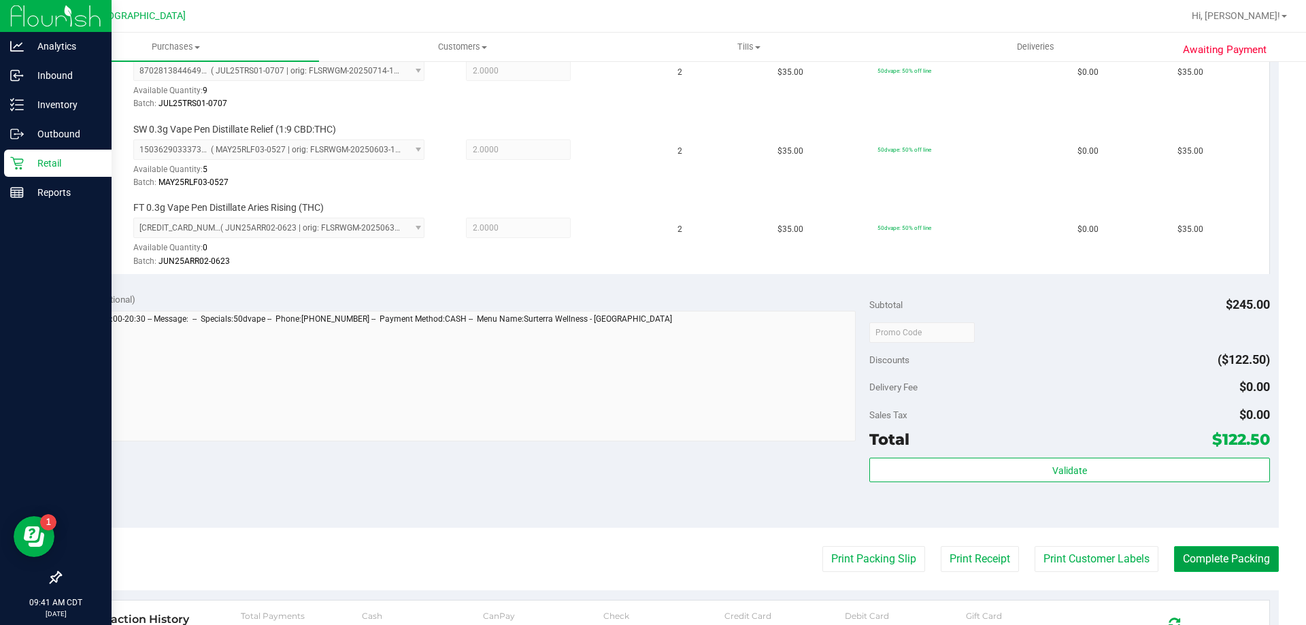
click at [1188, 567] on button "Complete Packing" at bounding box center [1226, 559] width 105 height 26
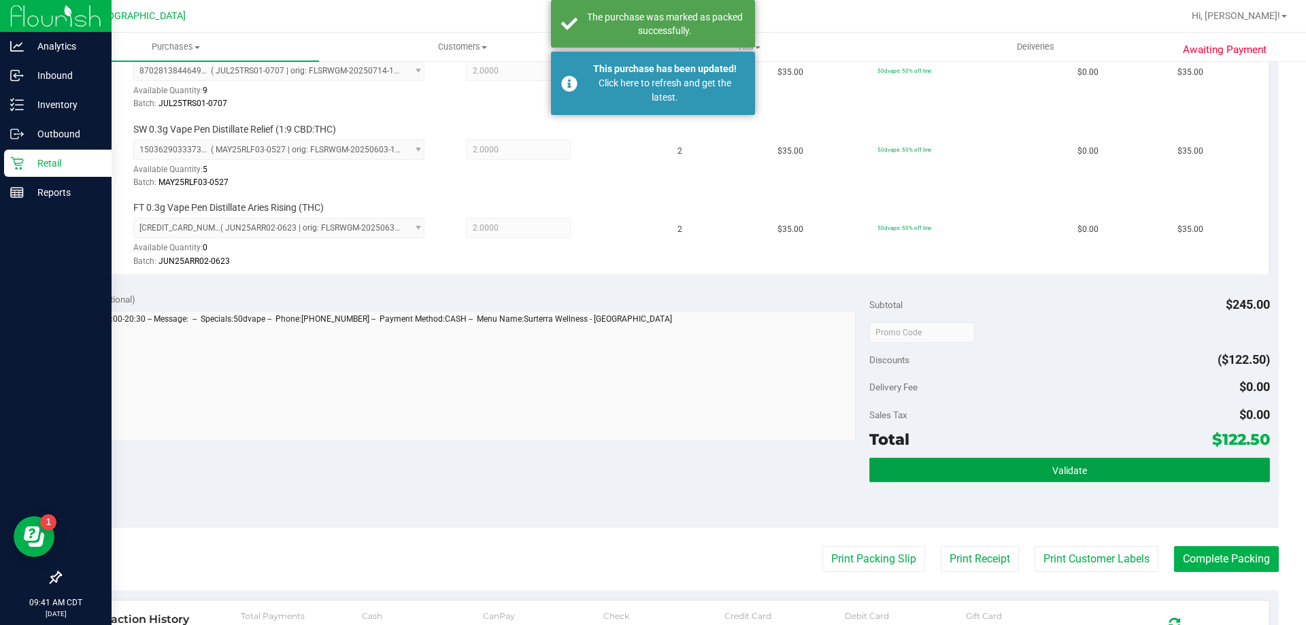
click at [1088, 467] on button "Validate" at bounding box center [1069, 470] width 400 height 24
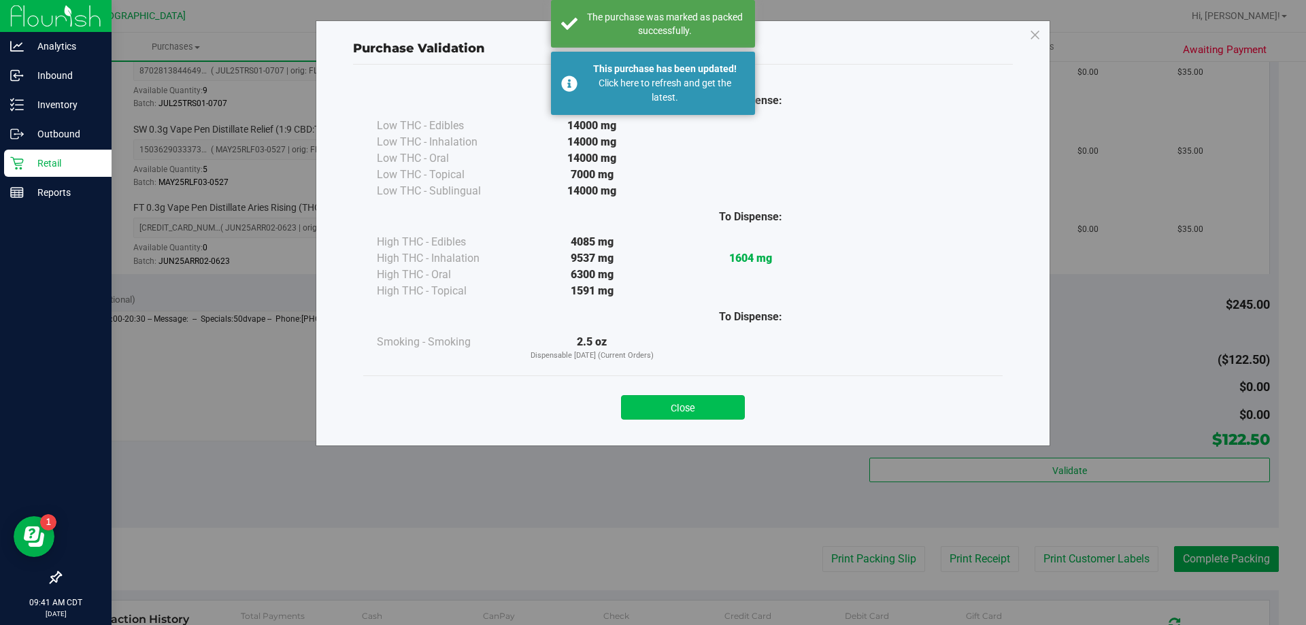
click at [703, 416] on button "Close" at bounding box center [683, 407] width 124 height 24
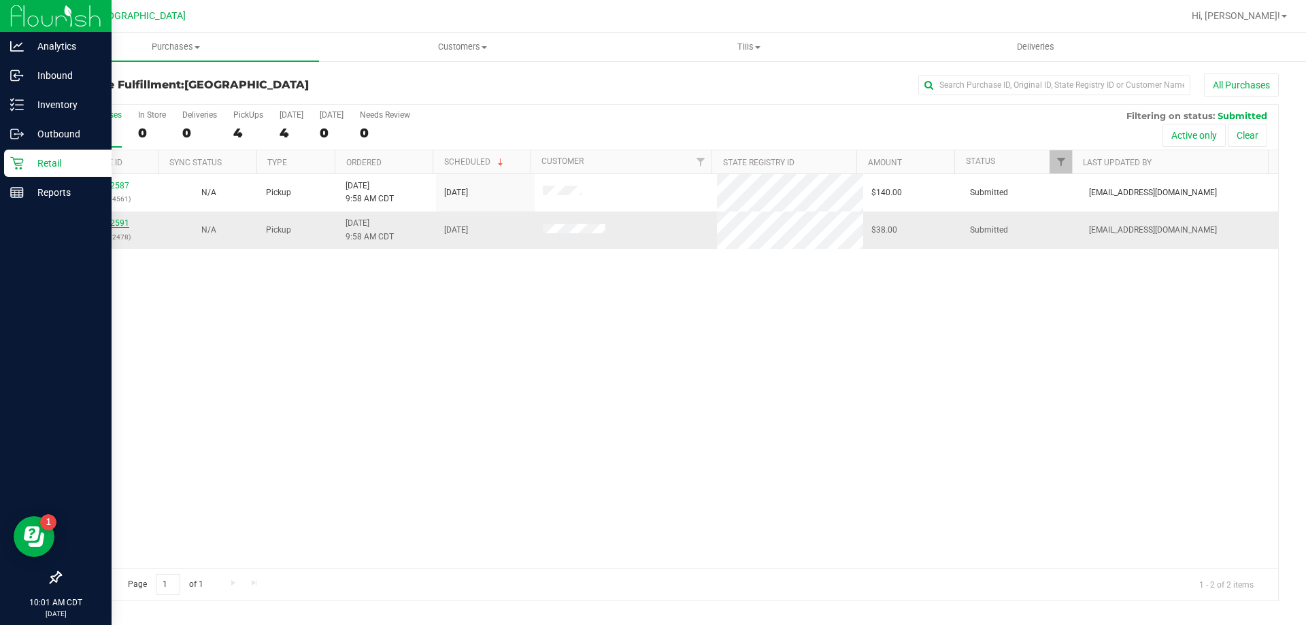
click at [108, 220] on link "12002591" at bounding box center [110, 223] width 38 height 10
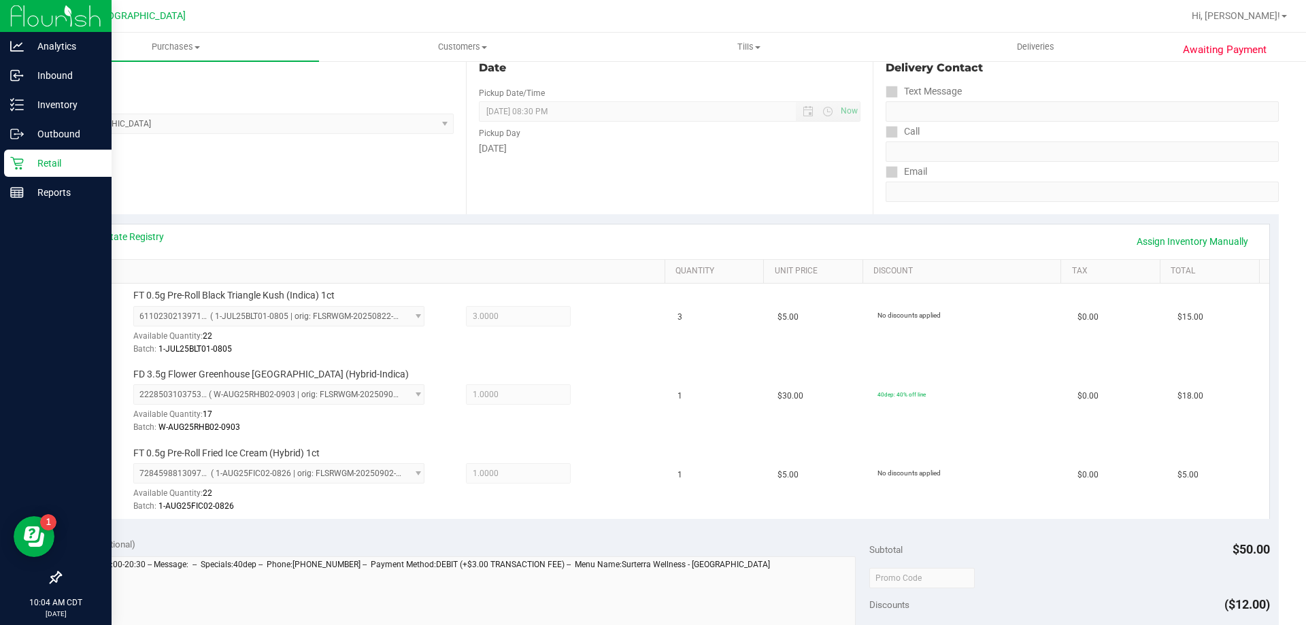
scroll to position [476, 0]
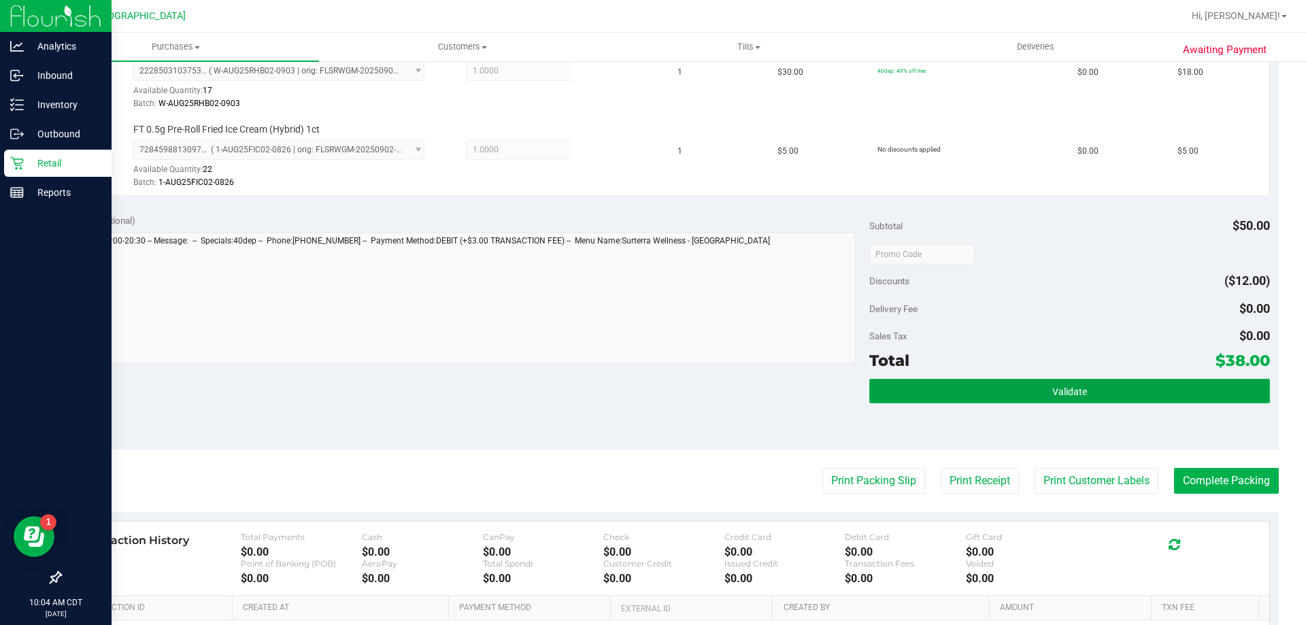
click at [1045, 399] on button "Validate" at bounding box center [1069, 391] width 400 height 24
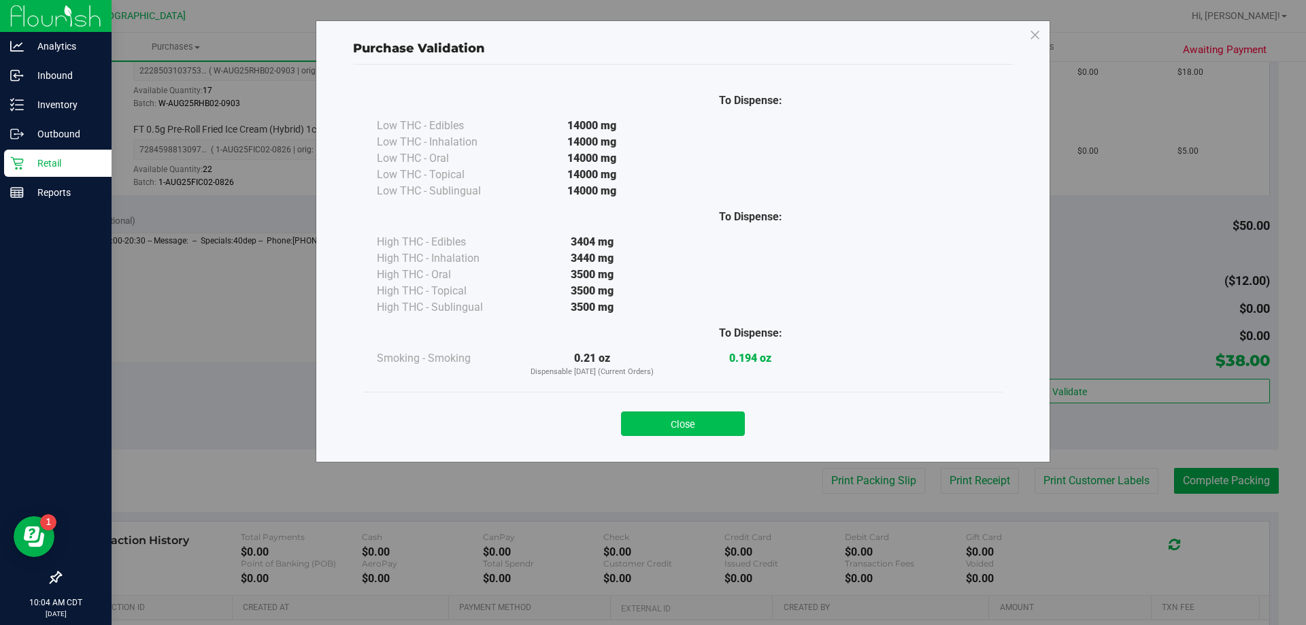
click at [699, 425] on button "Close" at bounding box center [683, 423] width 124 height 24
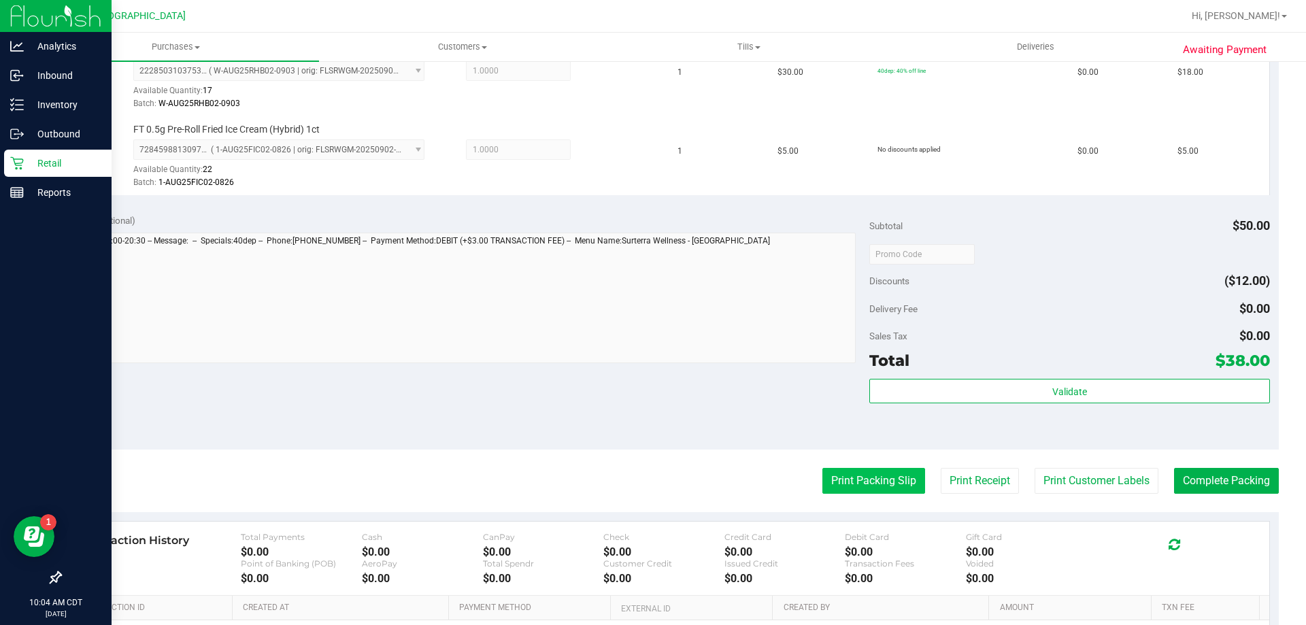
click at [856, 486] on button "Print Packing Slip" at bounding box center [873, 481] width 103 height 26
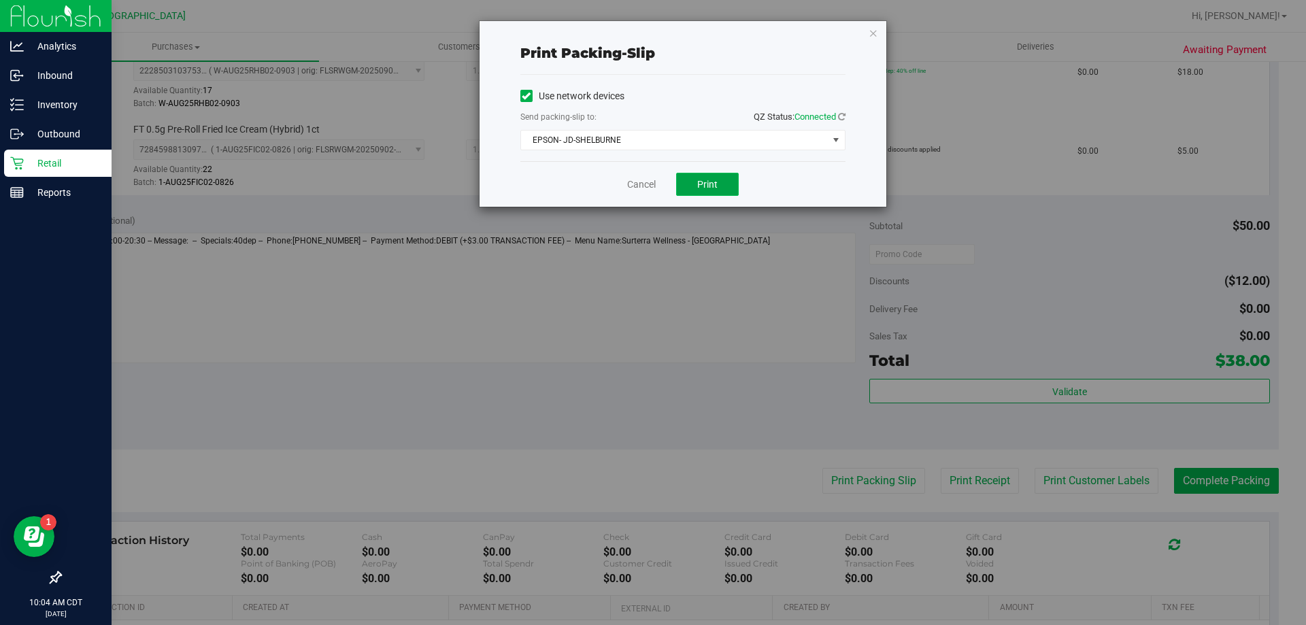
click at [719, 191] on button "Print" at bounding box center [707, 184] width 63 height 23
click at [875, 30] on icon "button" at bounding box center [873, 32] width 10 height 16
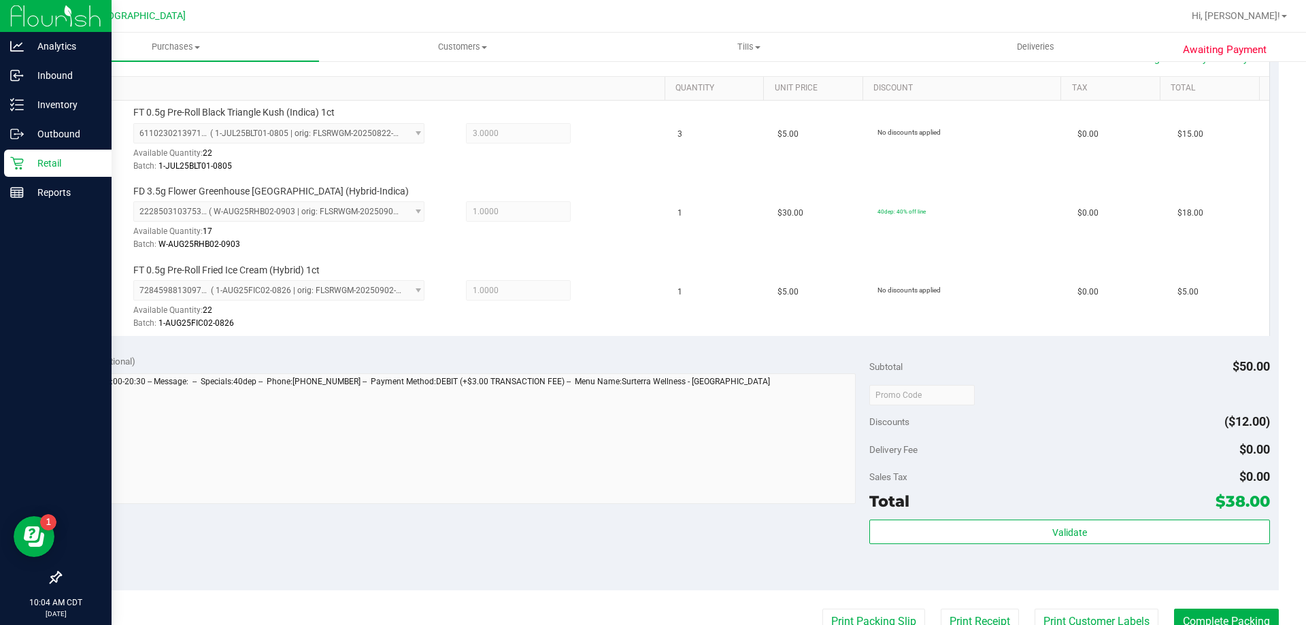
scroll to position [544, 0]
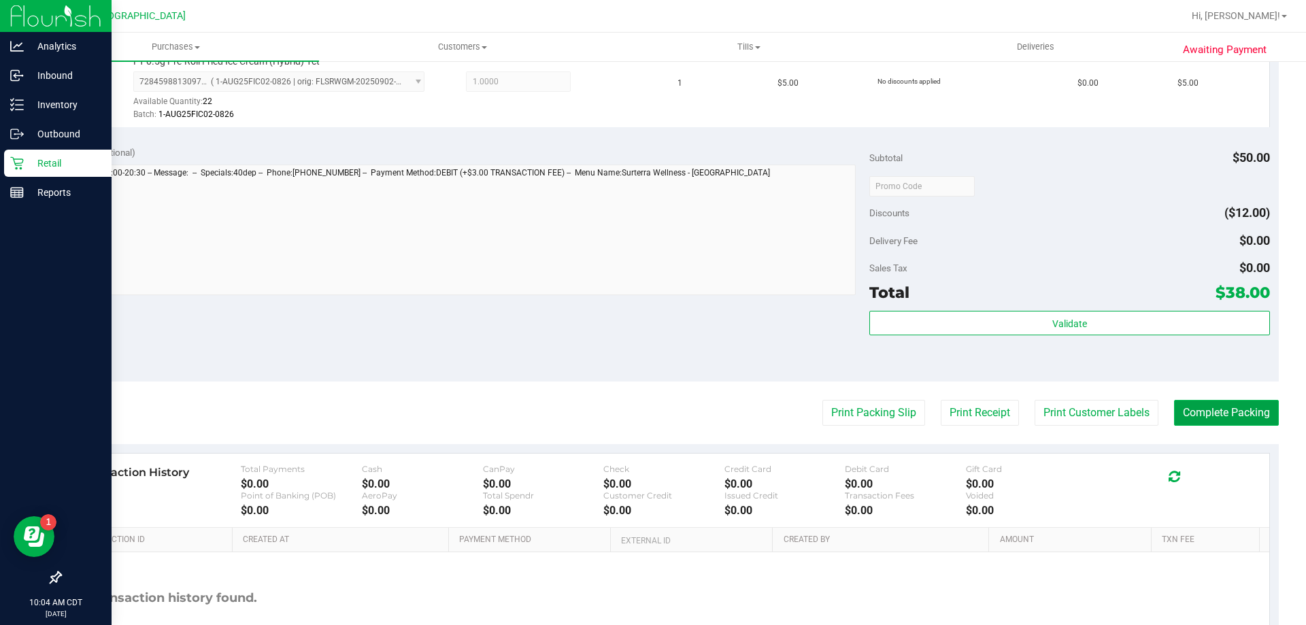
click at [1200, 404] on button "Complete Packing" at bounding box center [1226, 413] width 105 height 26
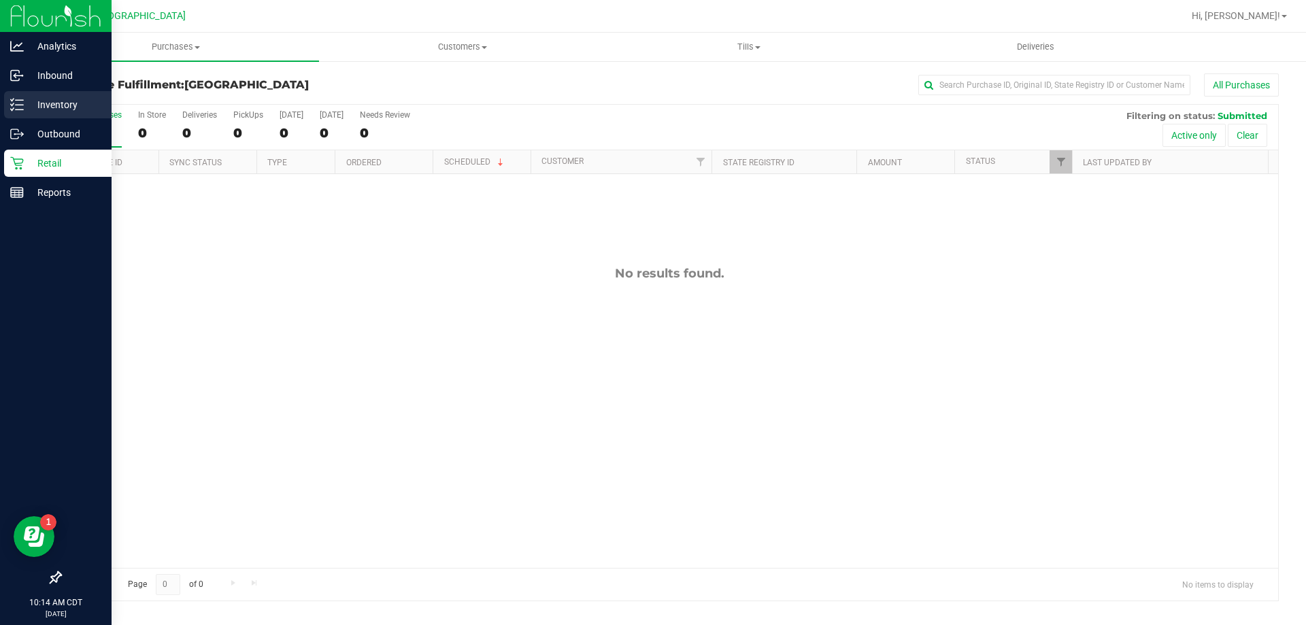
click at [28, 107] on p "Inventory" at bounding box center [65, 105] width 82 height 16
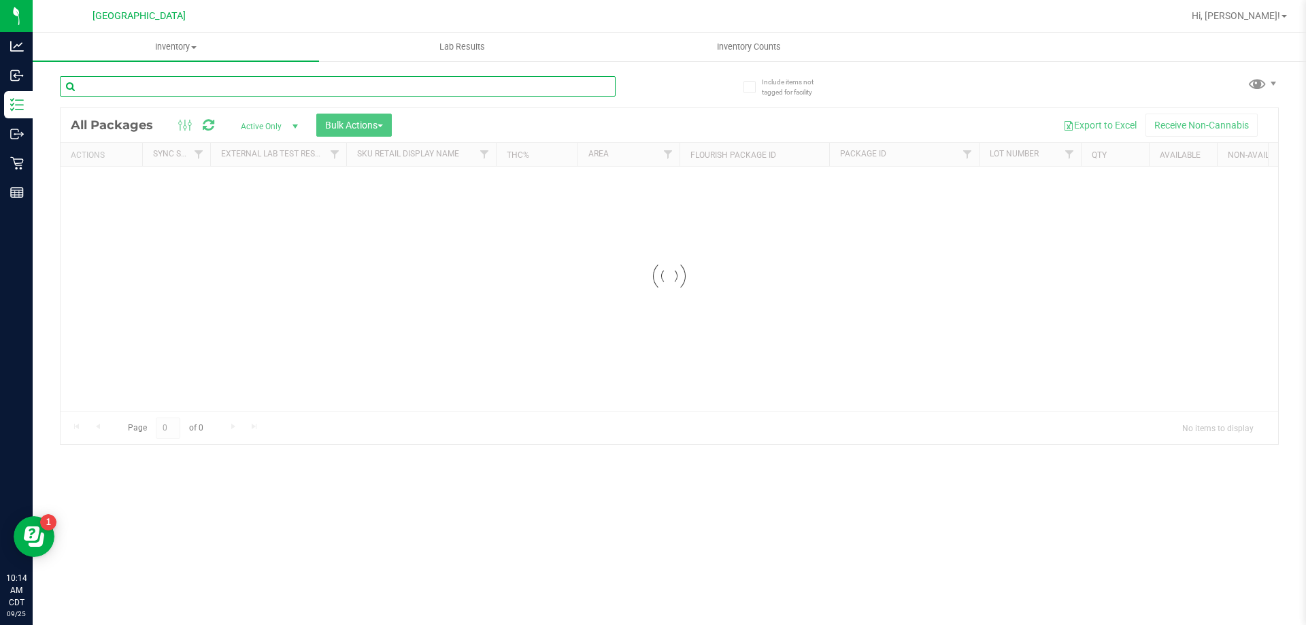
click at [179, 84] on input "text" at bounding box center [338, 86] width 556 height 20
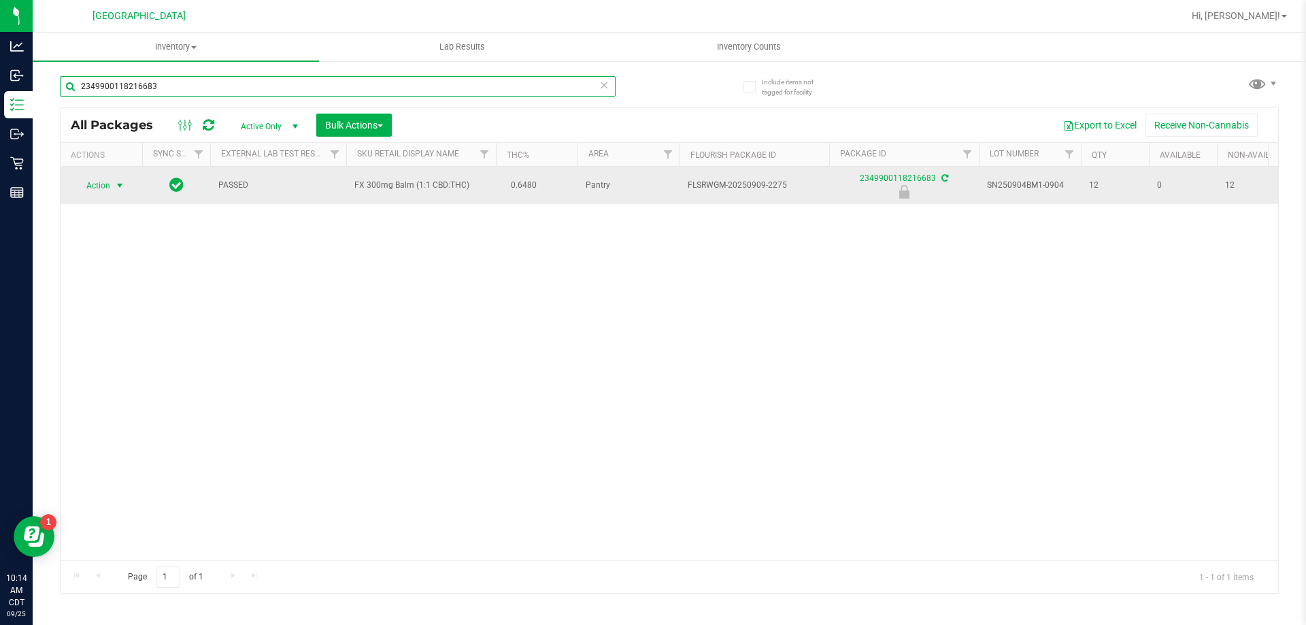
type input "2349900118216683"
click at [118, 190] on span "select" at bounding box center [119, 185] width 11 height 11
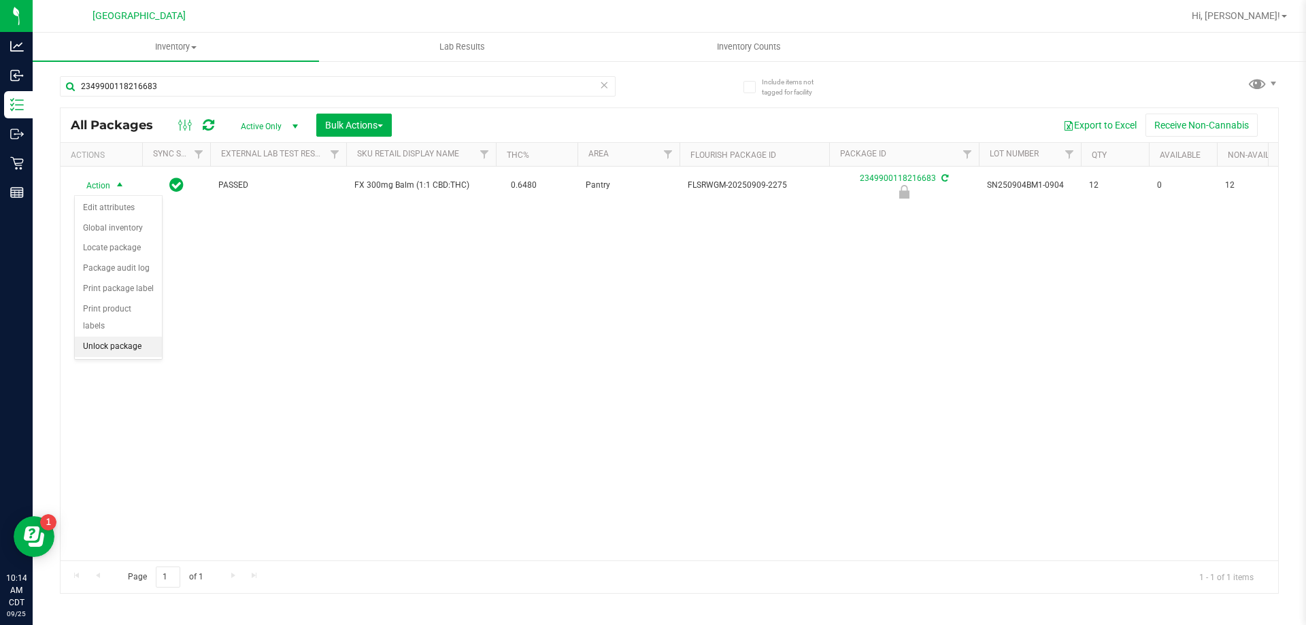
click at [115, 337] on li "Unlock package" at bounding box center [118, 347] width 87 height 20
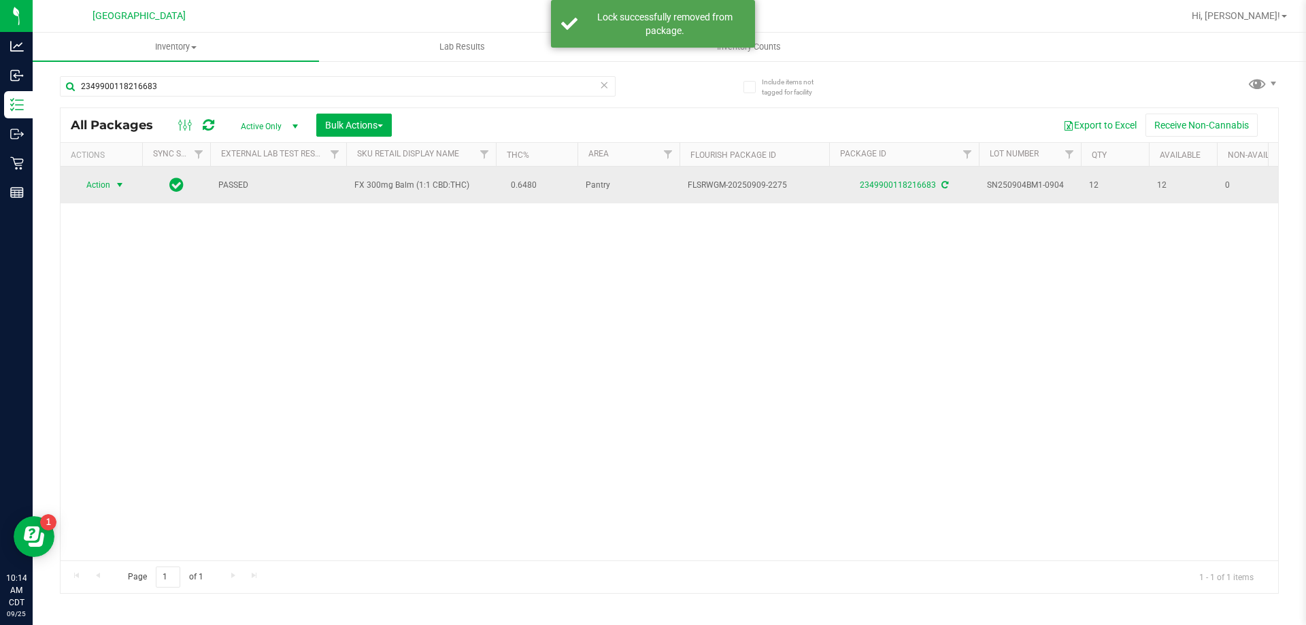
click at [102, 186] on span "Action" at bounding box center [92, 184] width 37 height 19
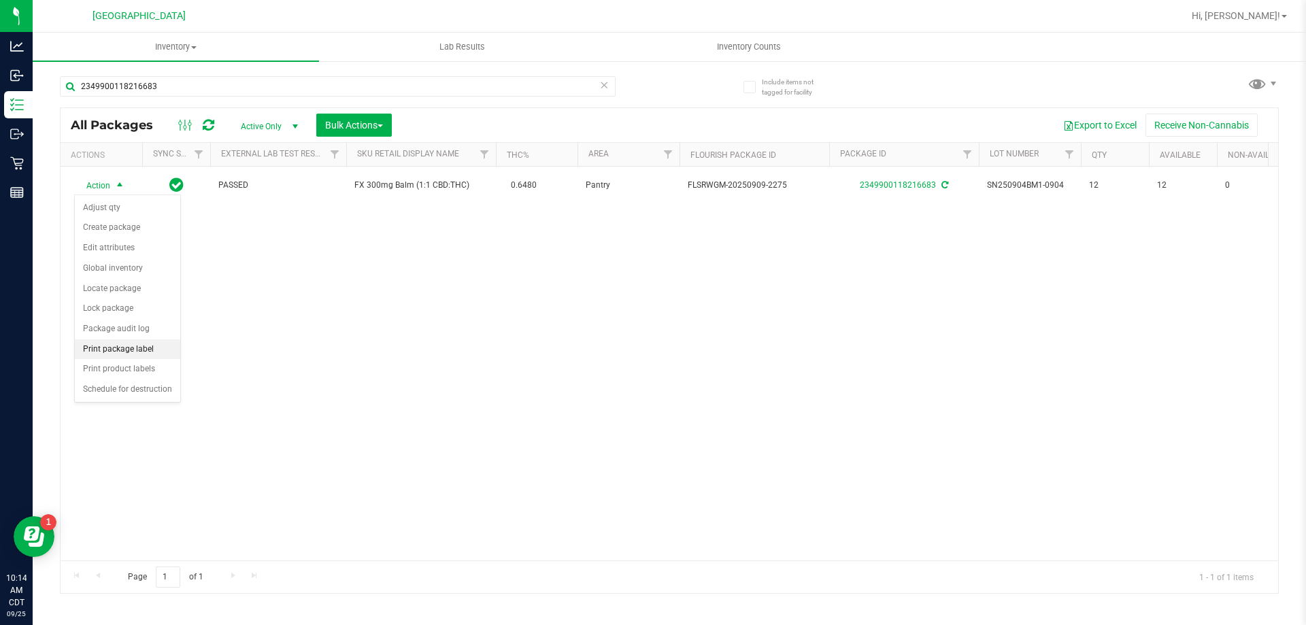
click at [141, 351] on li "Print package label" at bounding box center [127, 349] width 105 height 20
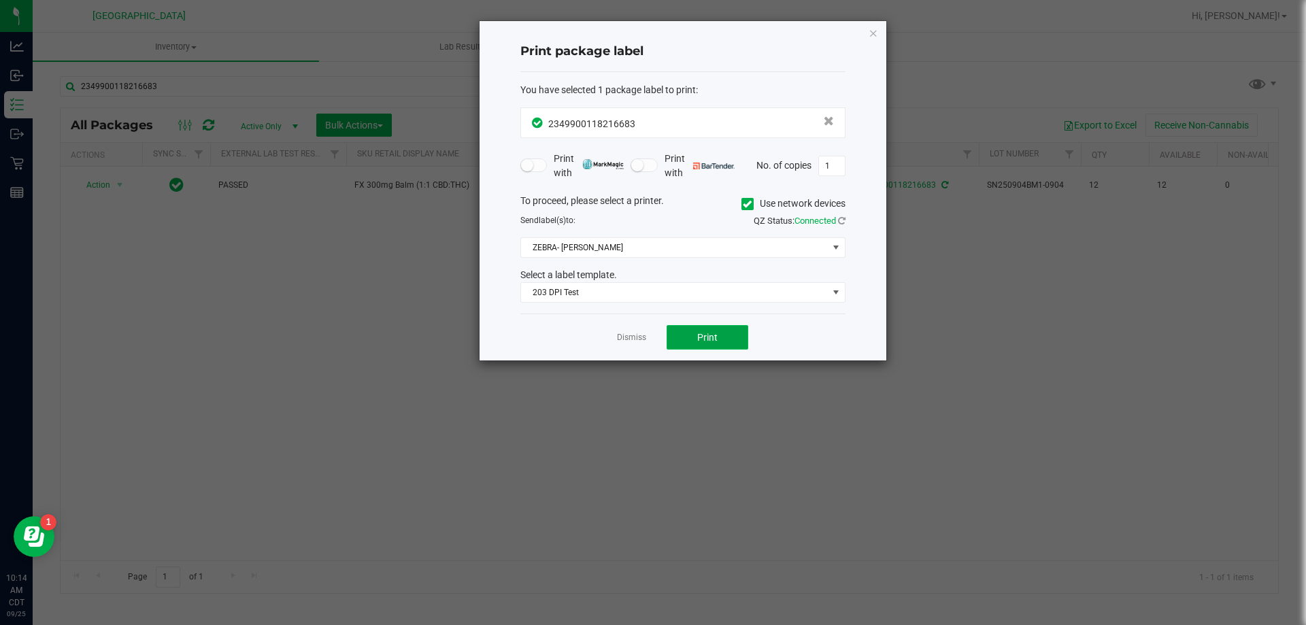
click at [719, 339] on button "Print" at bounding box center [707, 337] width 82 height 24
click at [873, 39] on icon "button" at bounding box center [873, 32] width 10 height 16
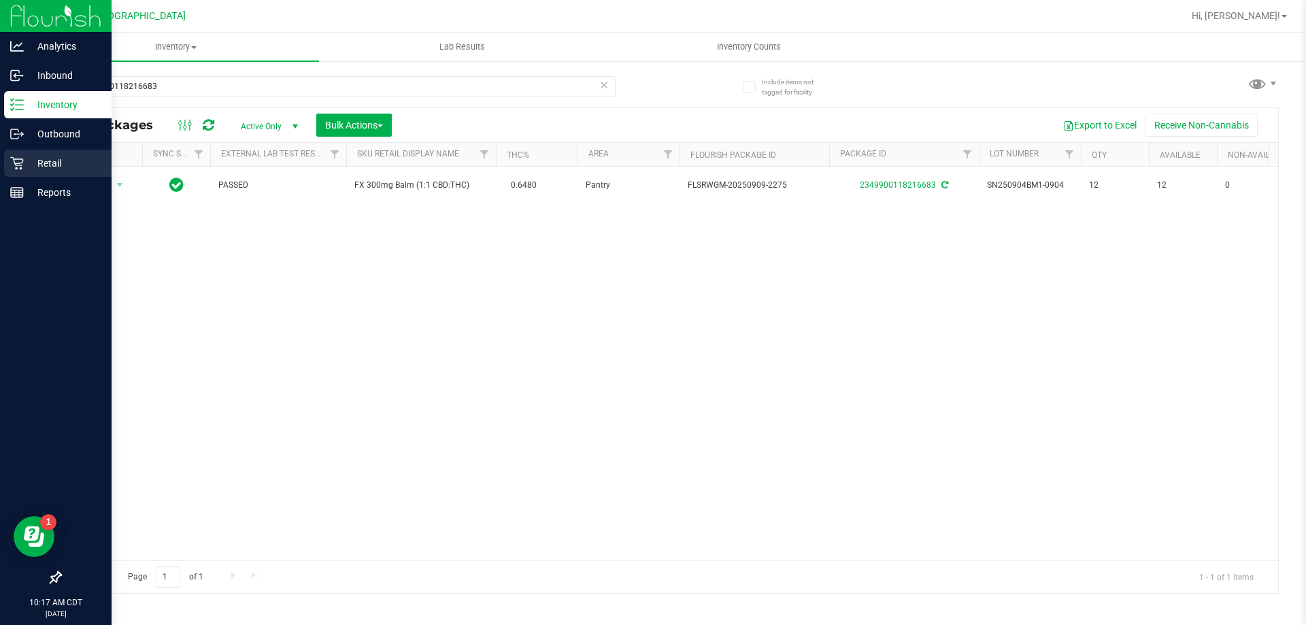
click at [63, 161] on p "Retail" at bounding box center [65, 163] width 82 height 16
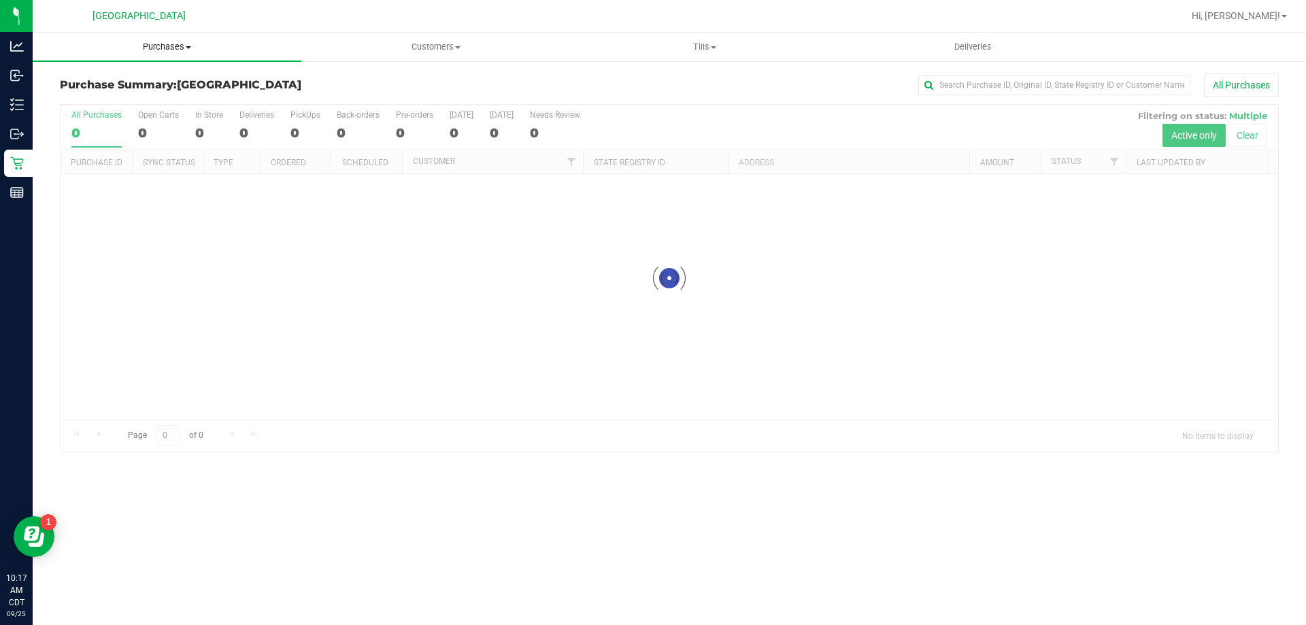
click at [175, 48] on span "Purchases" at bounding box center [167, 47] width 269 height 12
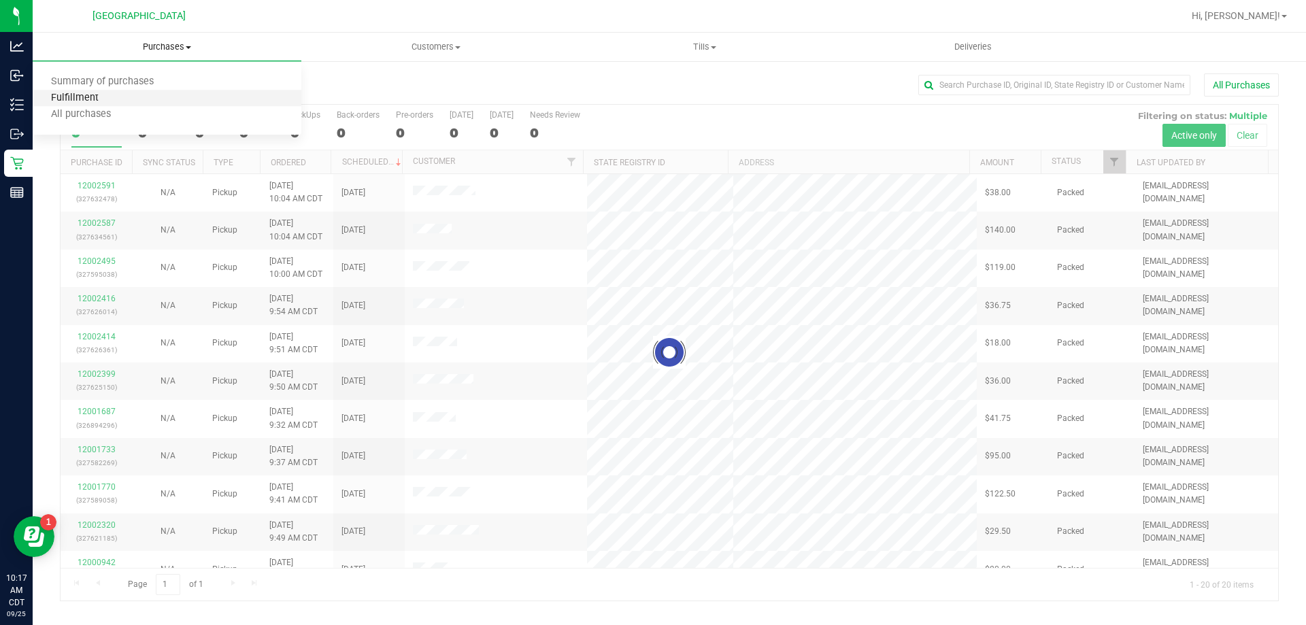
click at [82, 101] on span "Fulfillment" at bounding box center [75, 98] width 84 height 12
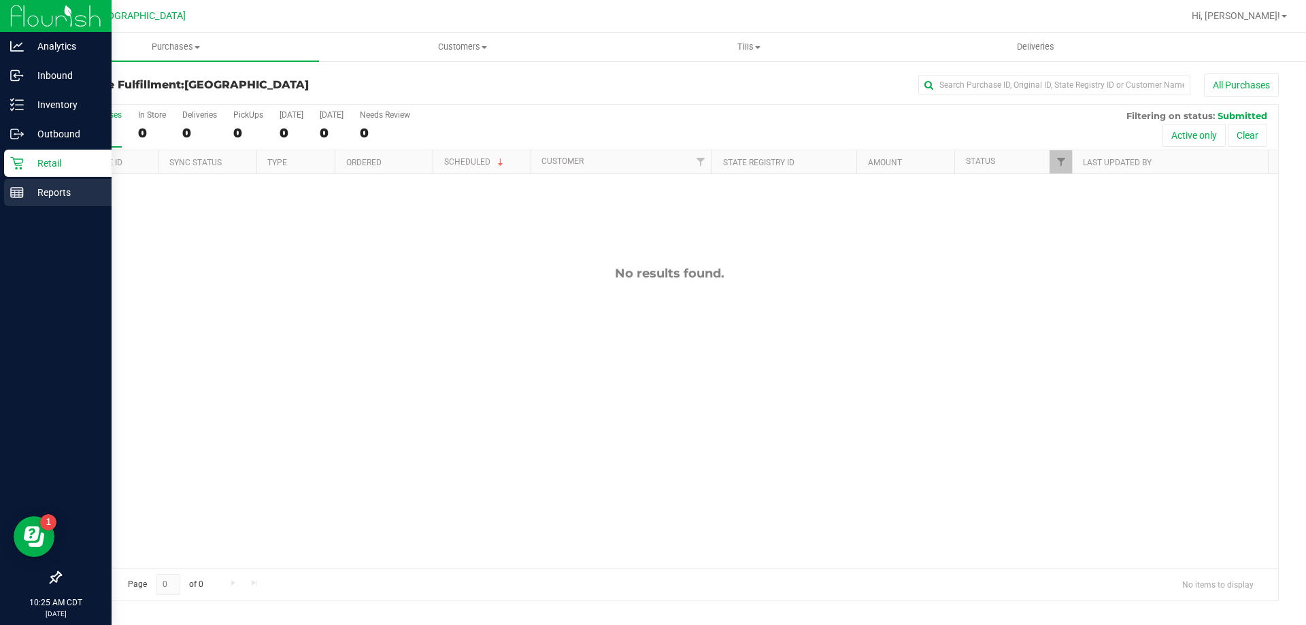
click at [56, 201] on div "Reports" at bounding box center [57, 192] width 107 height 27
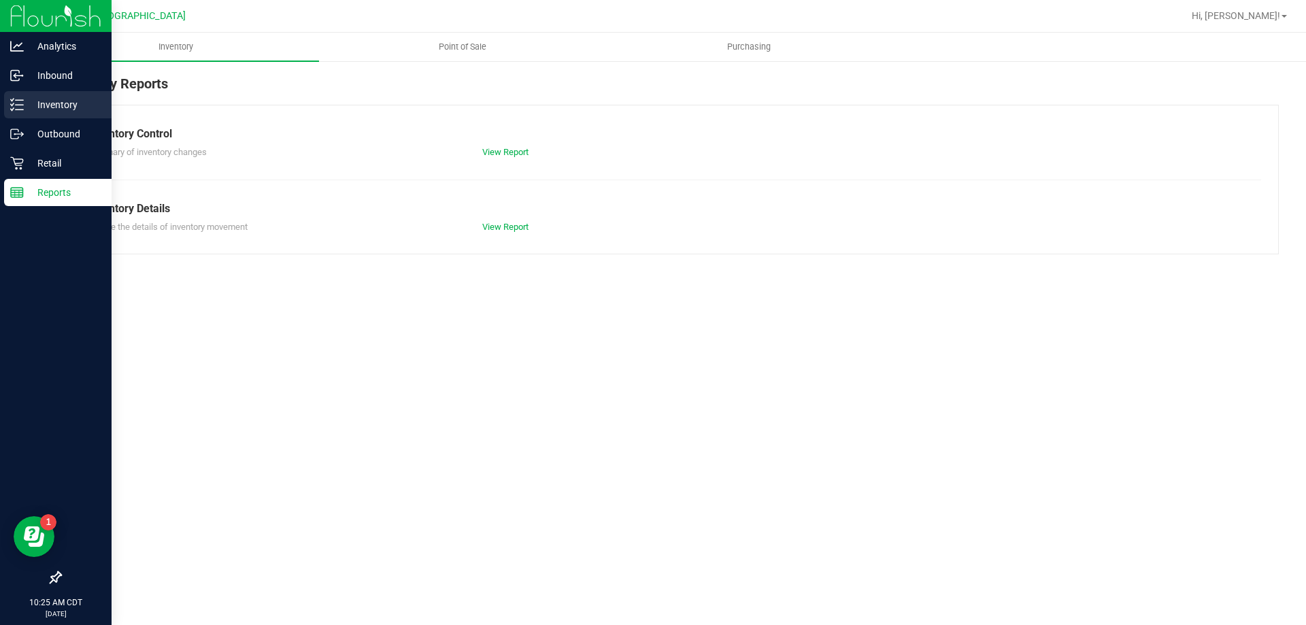
click at [29, 105] on p "Inventory" at bounding box center [65, 105] width 82 height 16
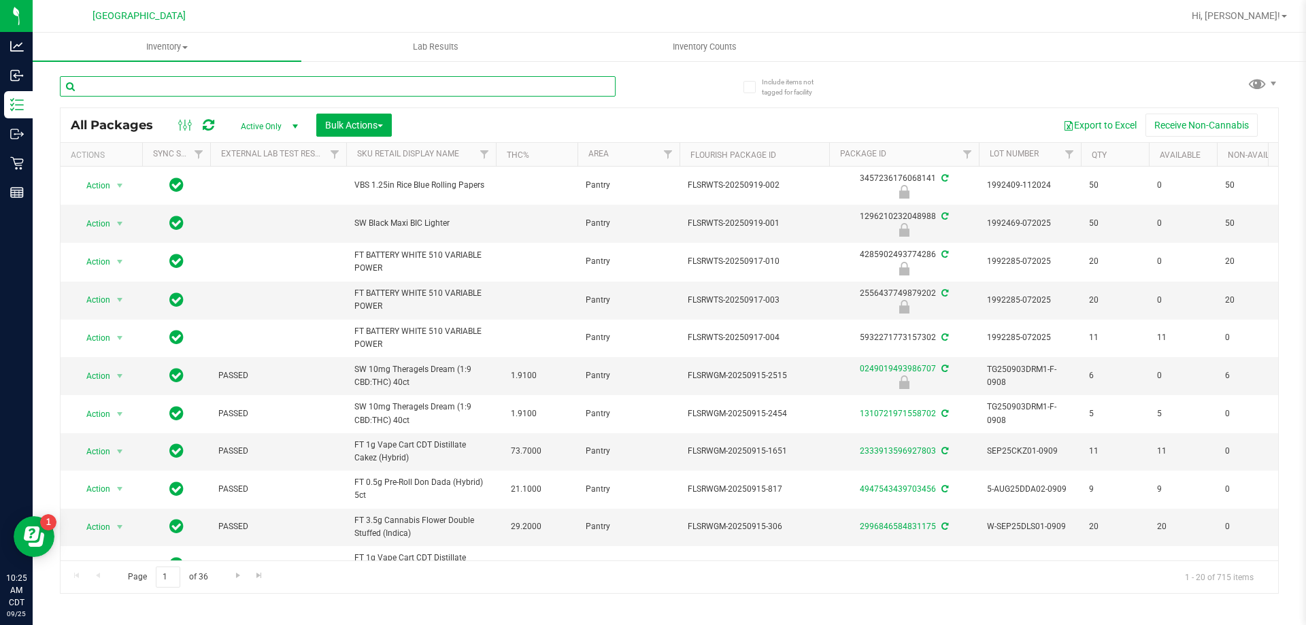
click at [158, 86] on input "text" at bounding box center [338, 86] width 556 height 20
paste input "SN250728DC1-0804"
type input "SN250728DC1-0804"
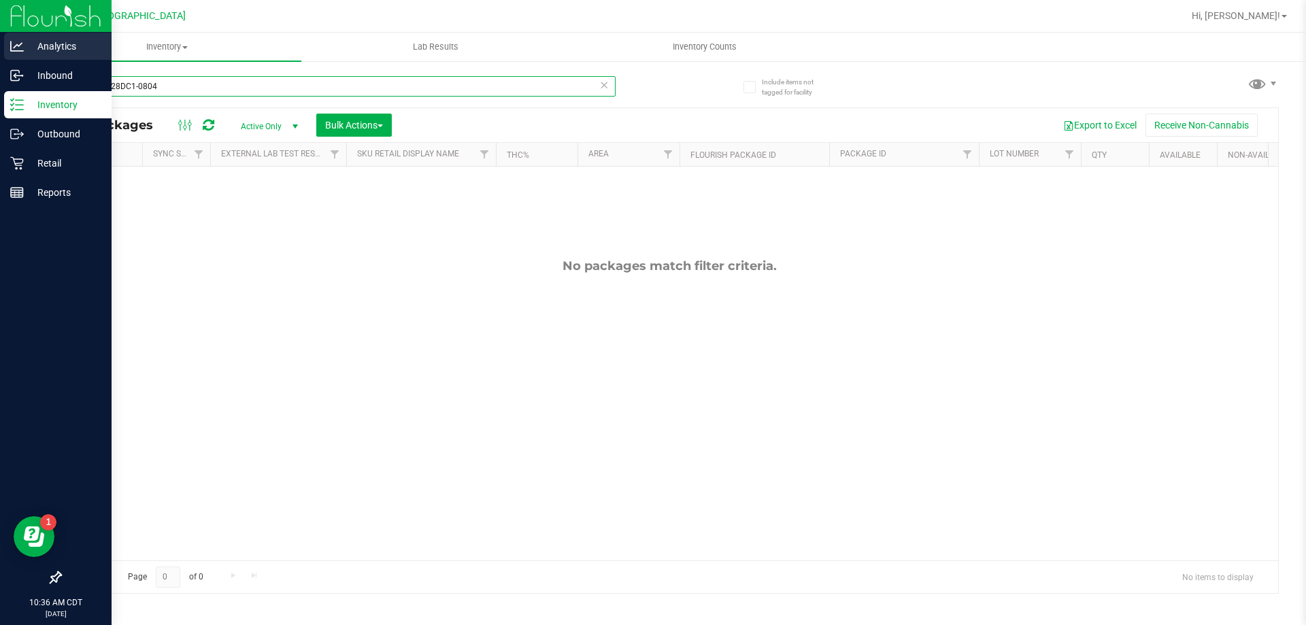
drag, startPoint x: 205, startPoint y: 84, endPoint x: 0, endPoint y: 35, distance: 211.0
click at [0, 35] on div "Analytics Inbound Inventory Outbound Retail Reports 10:36 AM CDT 09/25/2025 09/…" at bounding box center [653, 312] width 1306 height 625
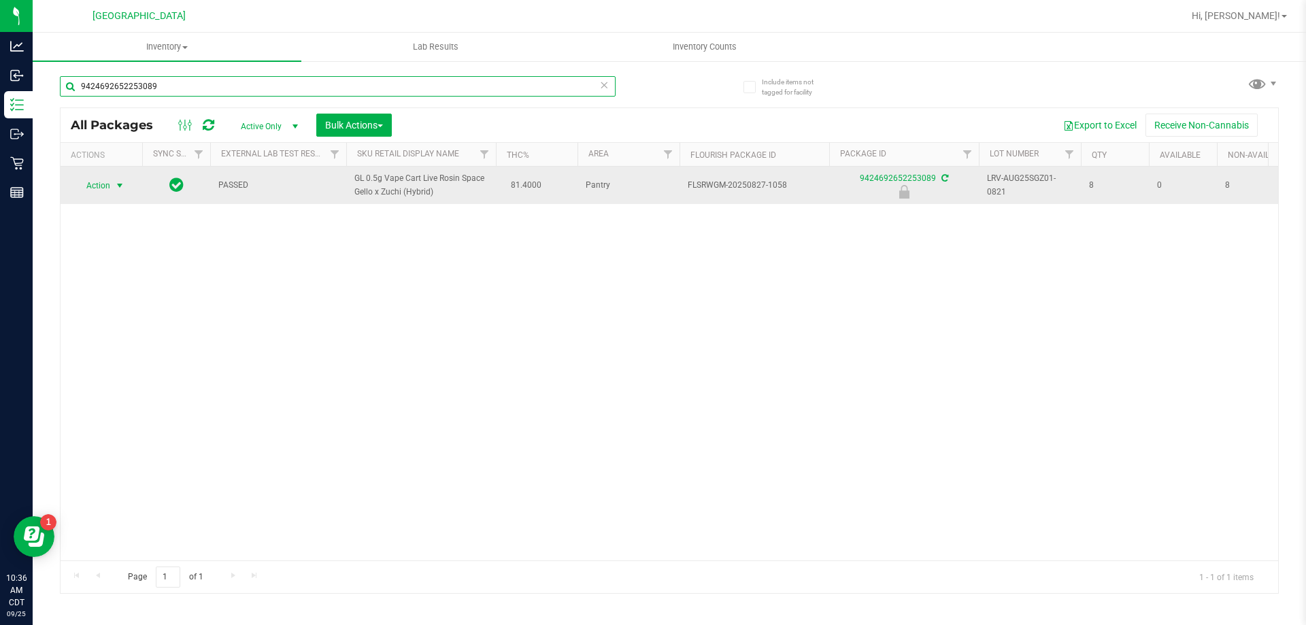
type input "9424692652253089"
click at [108, 181] on span "Action" at bounding box center [92, 185] width 37 height 19
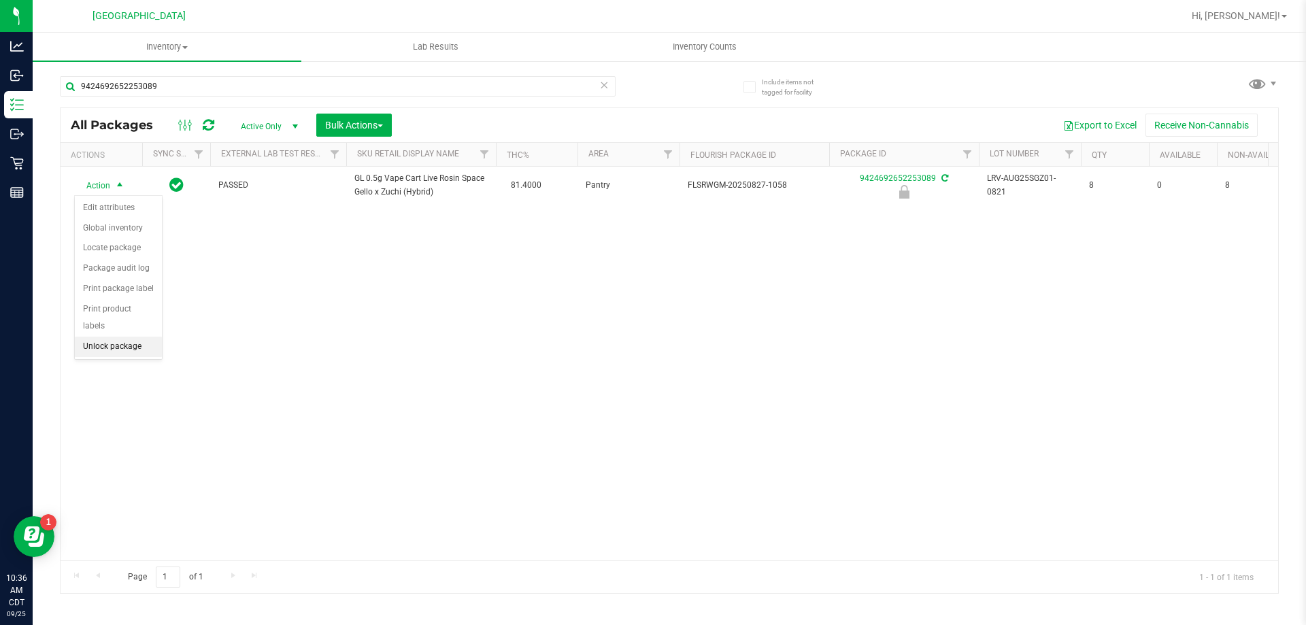
click at [107, 337] on li "Unlock package" at bounding box center [118, 347] width 87 height 20
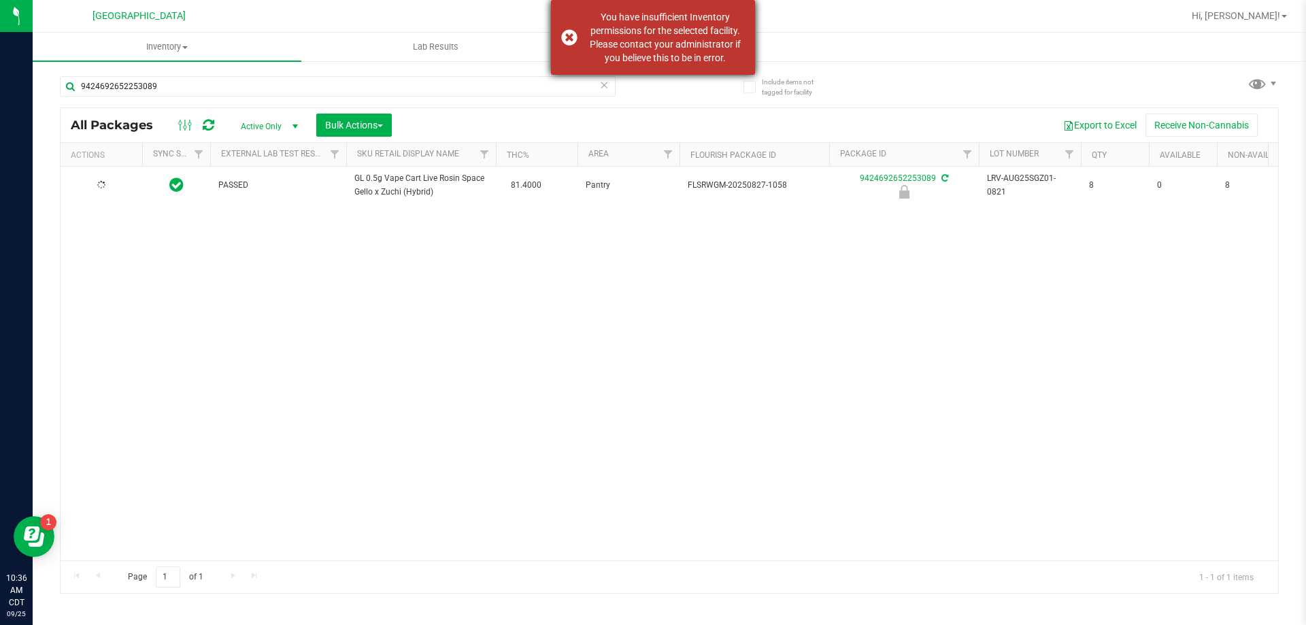
click at [566, 42] on div "You have insufficient Inventory permissions for the selected facility. Please c…" at bounding box center [653, 37] width 204 height 75
